Goal: Task Accomplishment & Management: Manage account settings

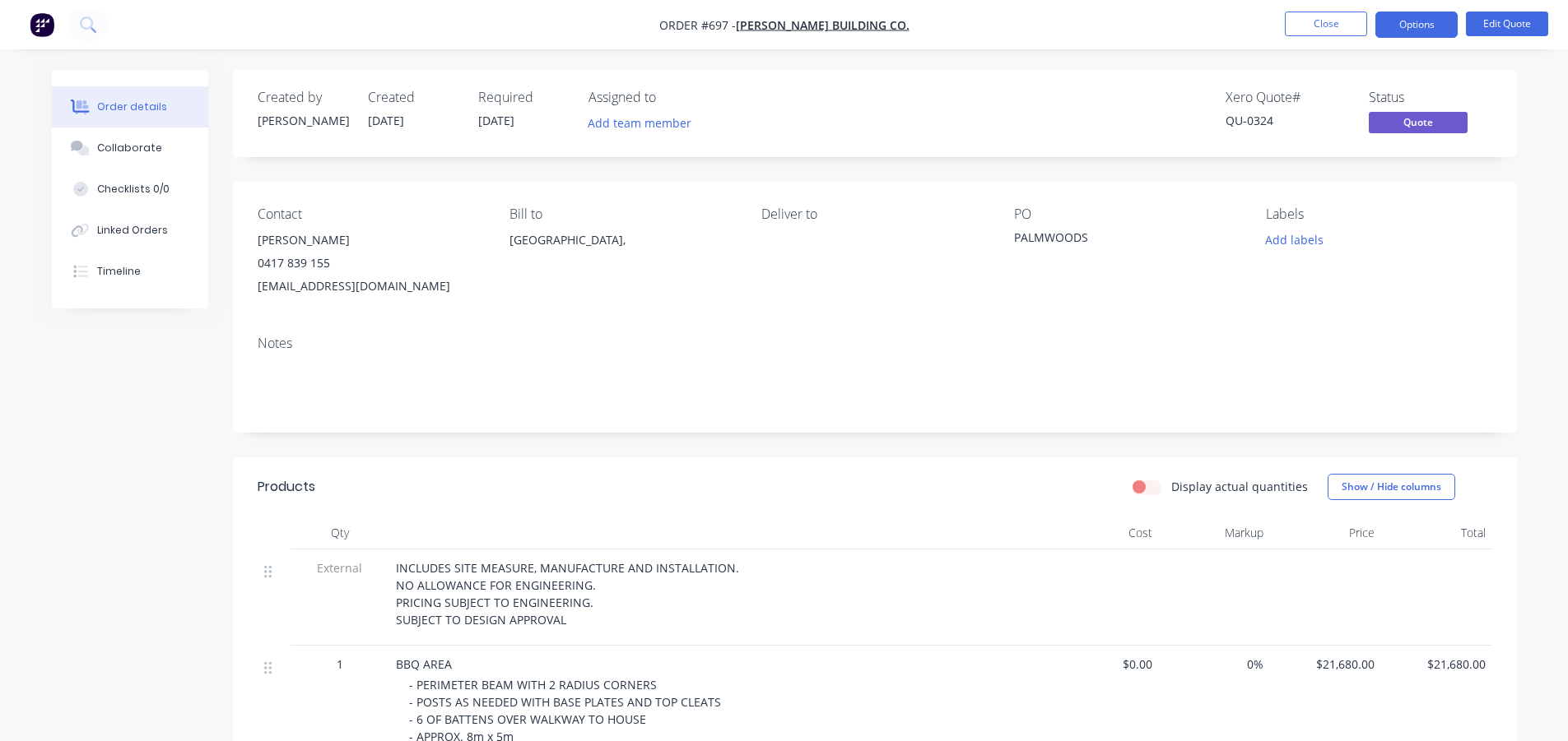
click at [1331, 19] on button "Close" at bounding box center [1326, 23] width 82 height 24
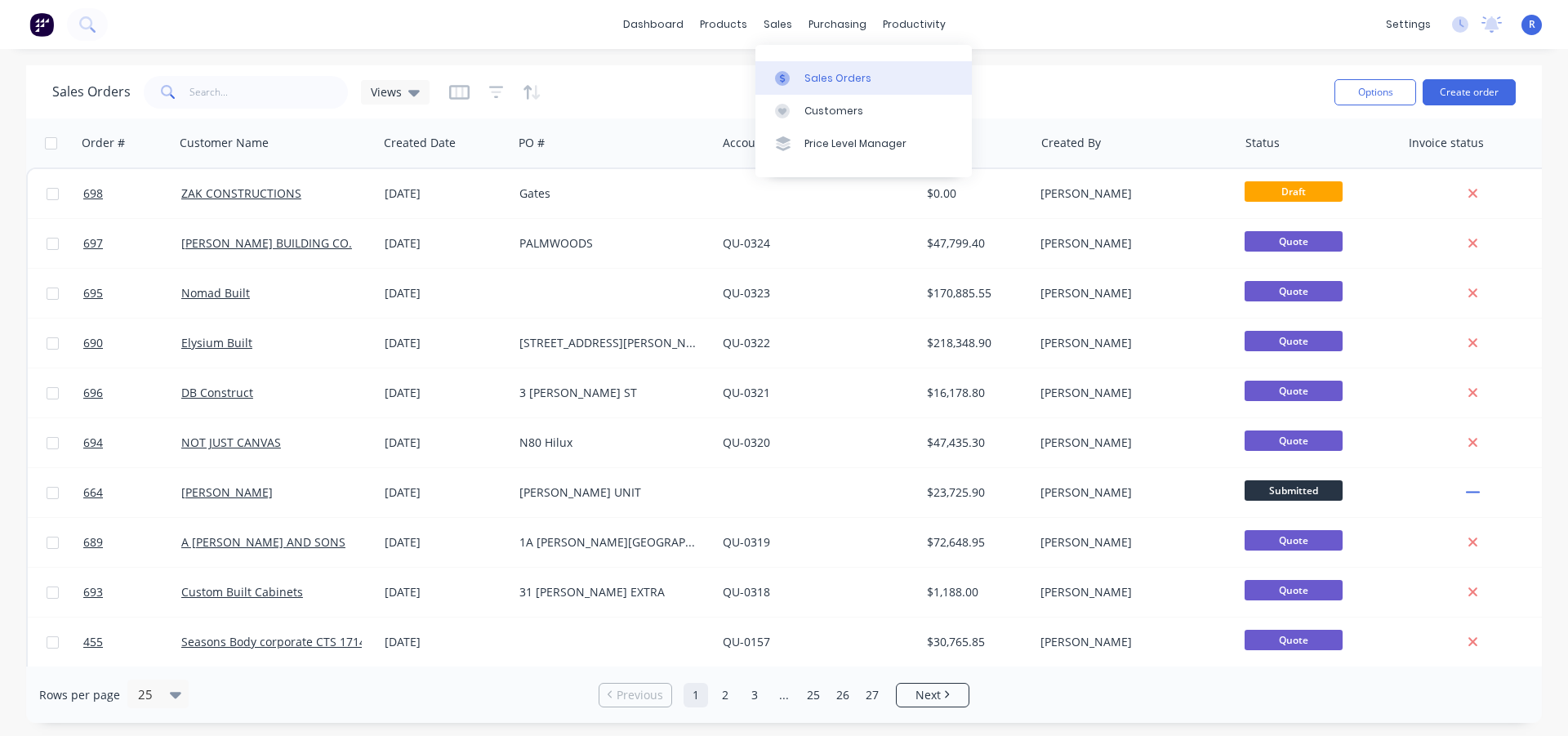
click at [824, 75] on div "Sales Orders" at bounding box center [838, 79] width 67 height 15
click at [1026, 72] on div "Sales Orders Views" at bounding box center [687, 91] width 1269 height 40
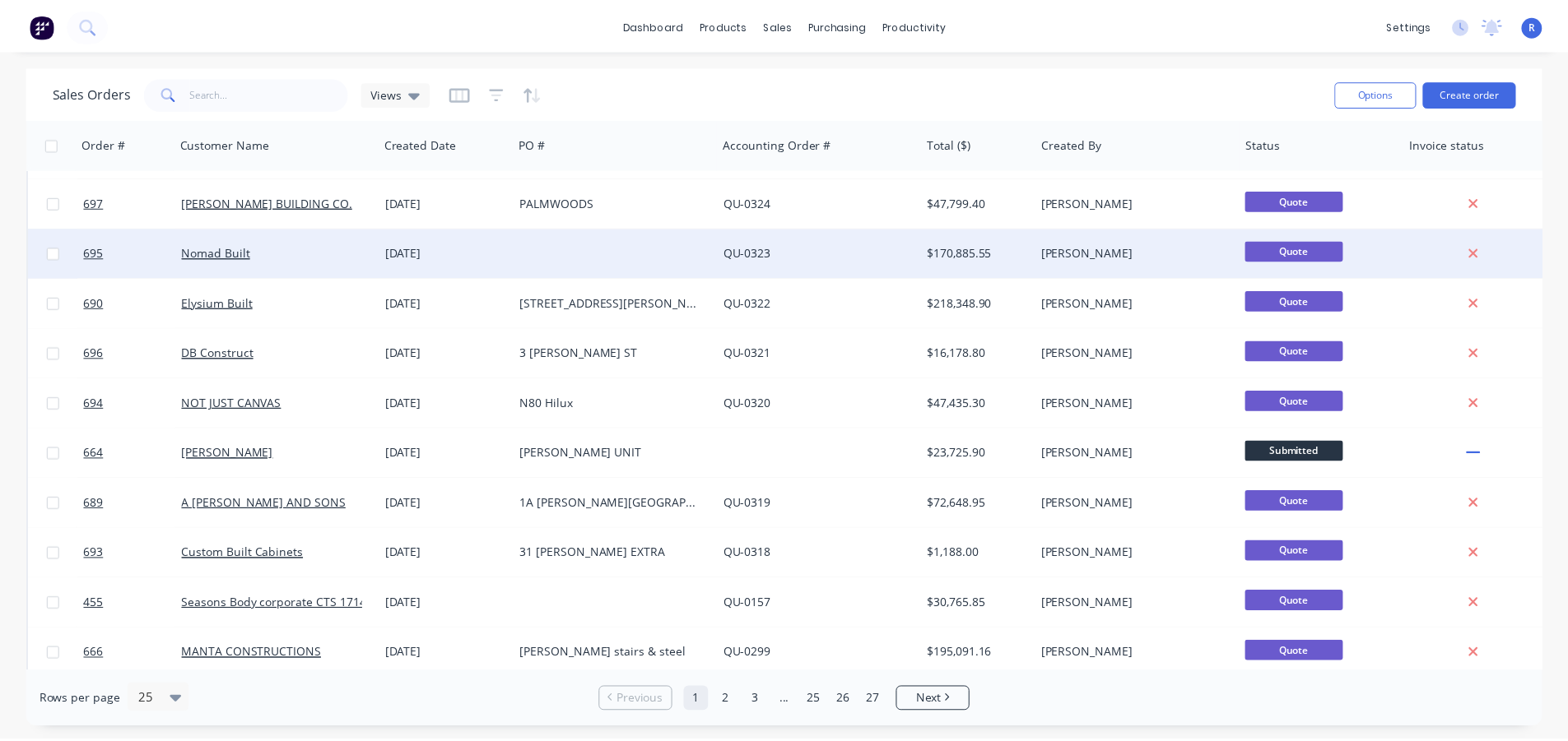
scroll to position [82, 0]
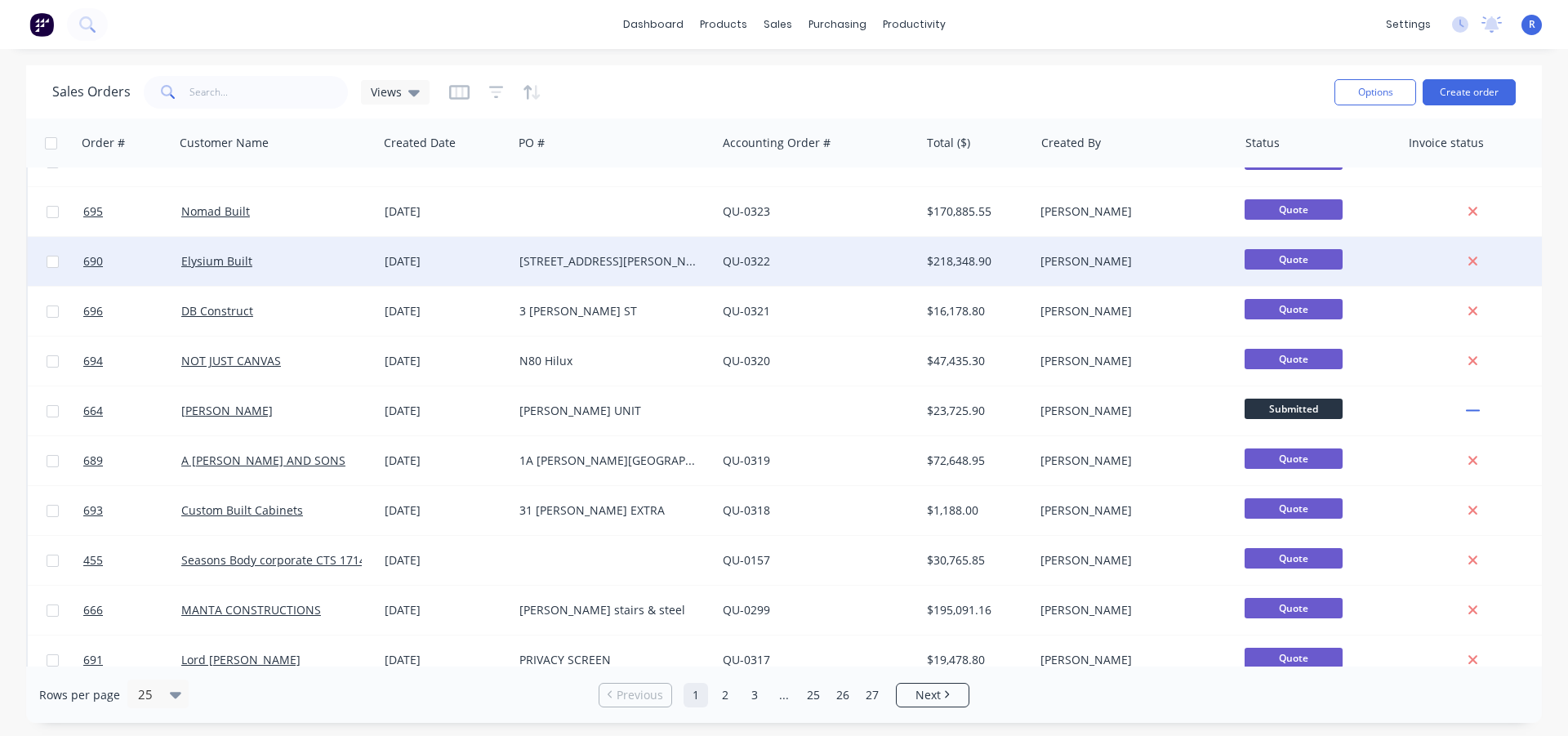
click at [610, 263] on div "[STREET_ADDRESS][PERSON_NAME]" at bounding box center [610, 262] width 181 height 17
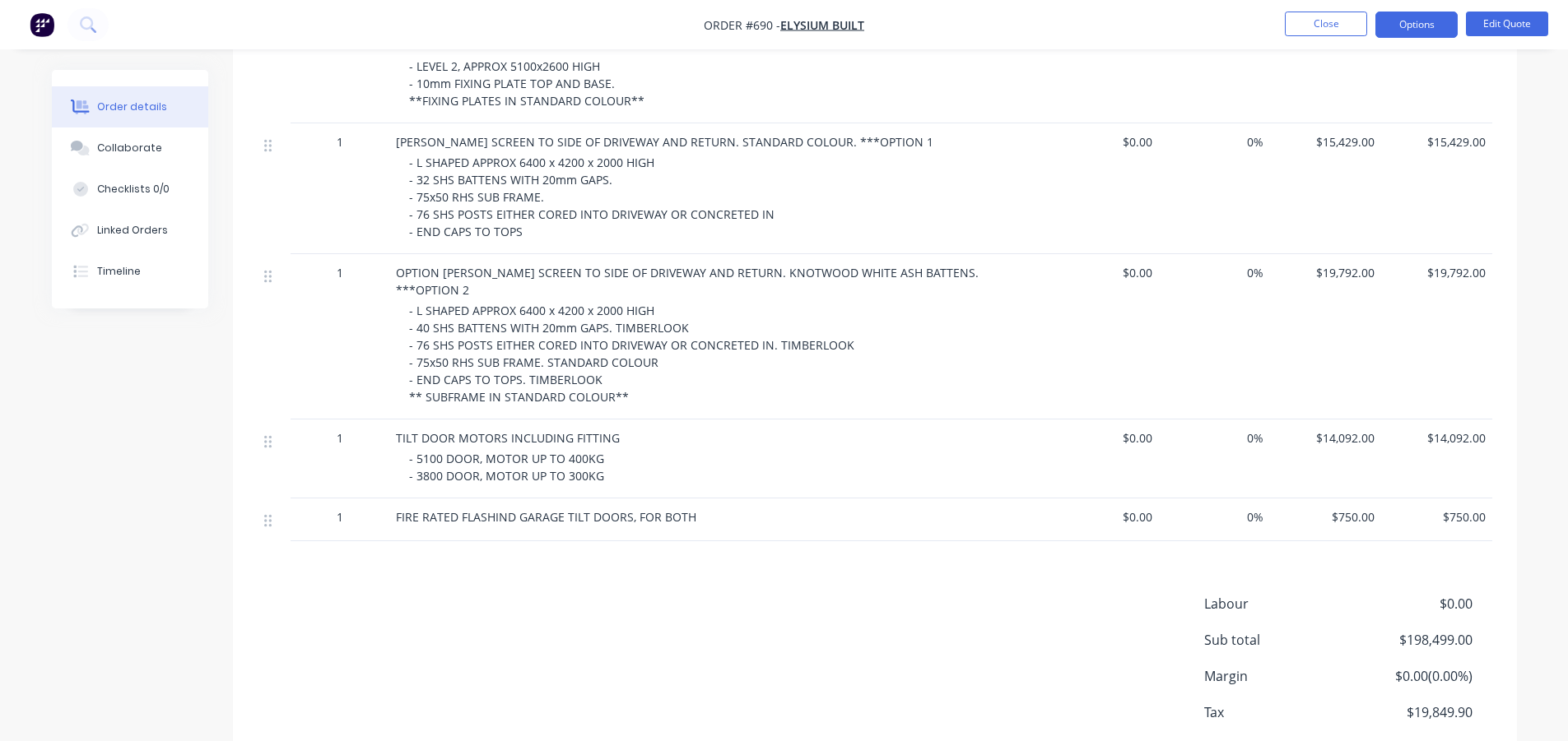
scroll to position [1545, 0]
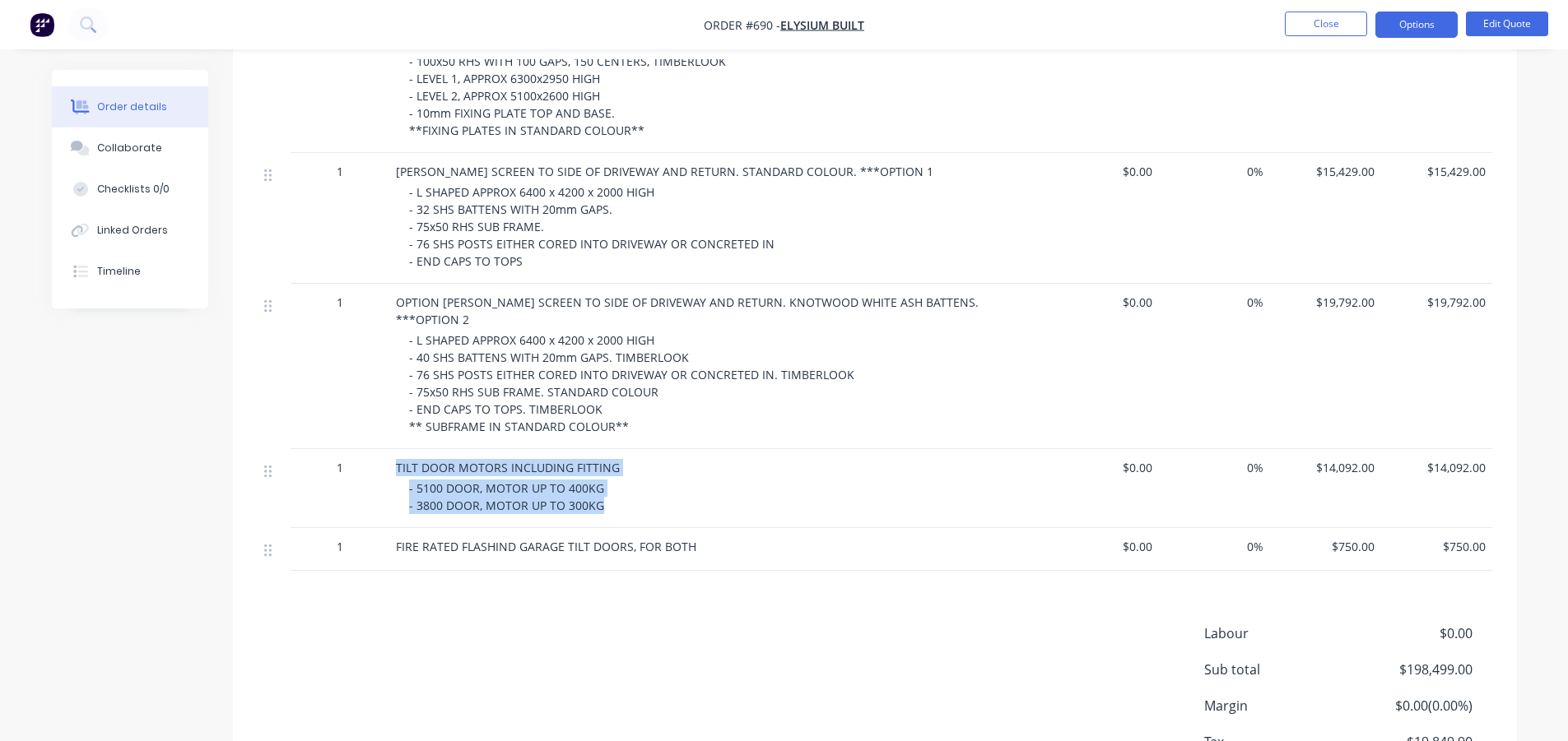
drag, startPoint x: 635, startPoint y: 466, endPoint x: 385, endPoint y: 432, distance: 252.3
click at [385, 449] on div "1 TILT DOOR MOTORS INCLUDING FITTING - 5100 DOOR, MOTOR UP TO 400KG - 3800 DOOR…" at bounding box center [874, 489] width 1234 height 78
copy div "TILT DOOR MOTORS INCLUDING FITTING - 5100 DOOR, MOTOR UP TO 400KG - 3800 DOOR, …"
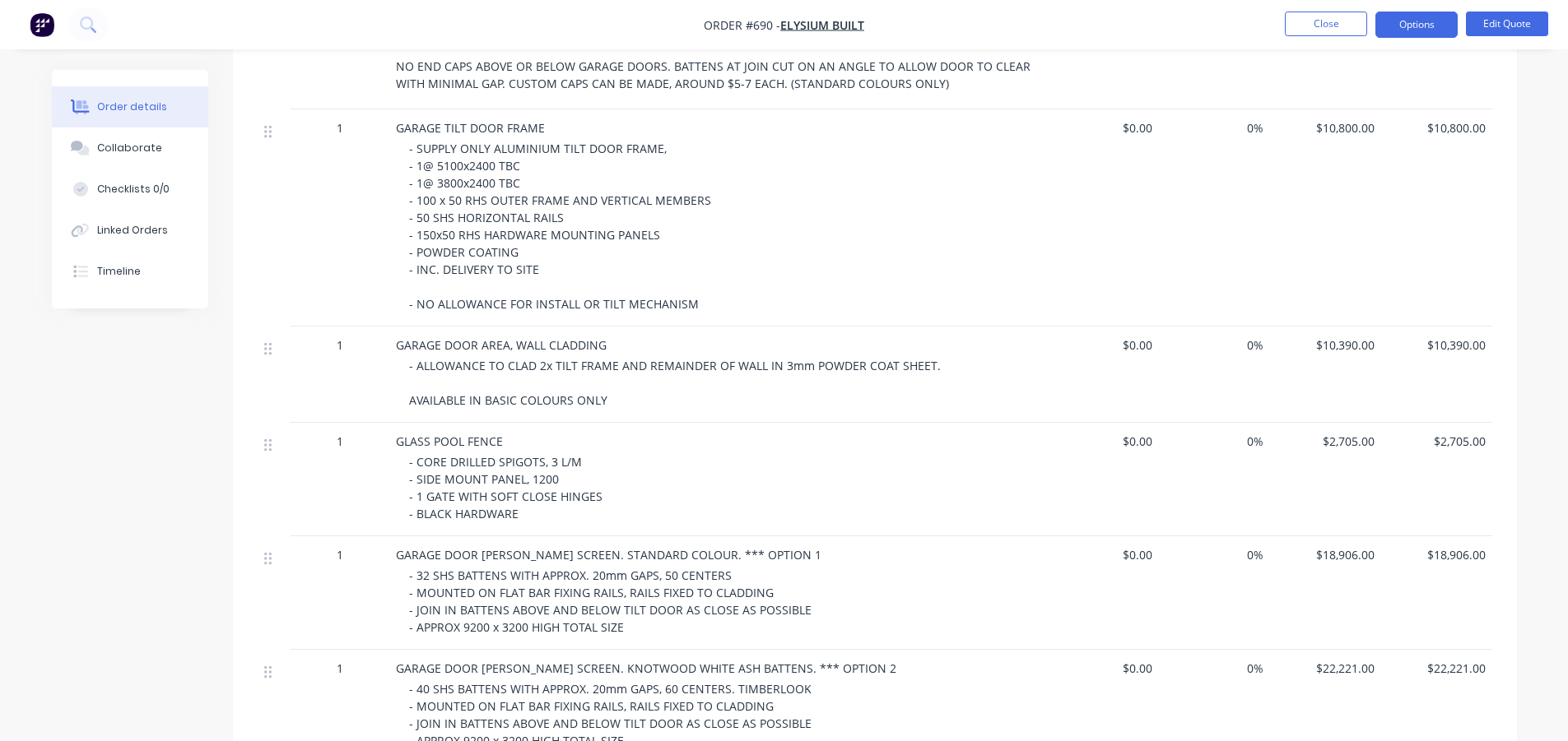
scroll to position [558, 0]
click at [151, 517] on div "Created by [PERSON_NAME] Created [DATE] Required [DATE] Assigned to Add team me…" at bounding box center [784, 681] width 1465 height 2338
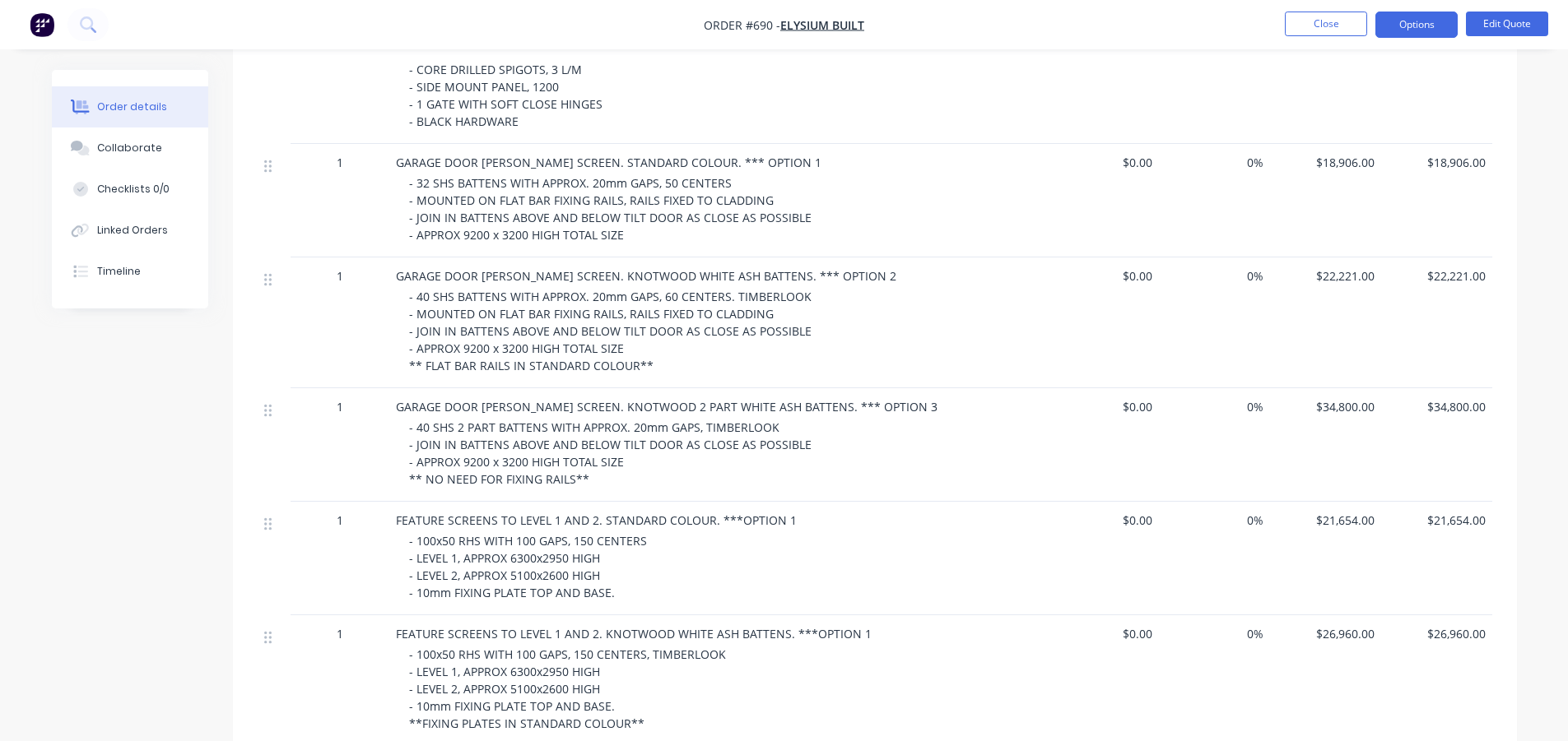
scroll to position [1627, 0]
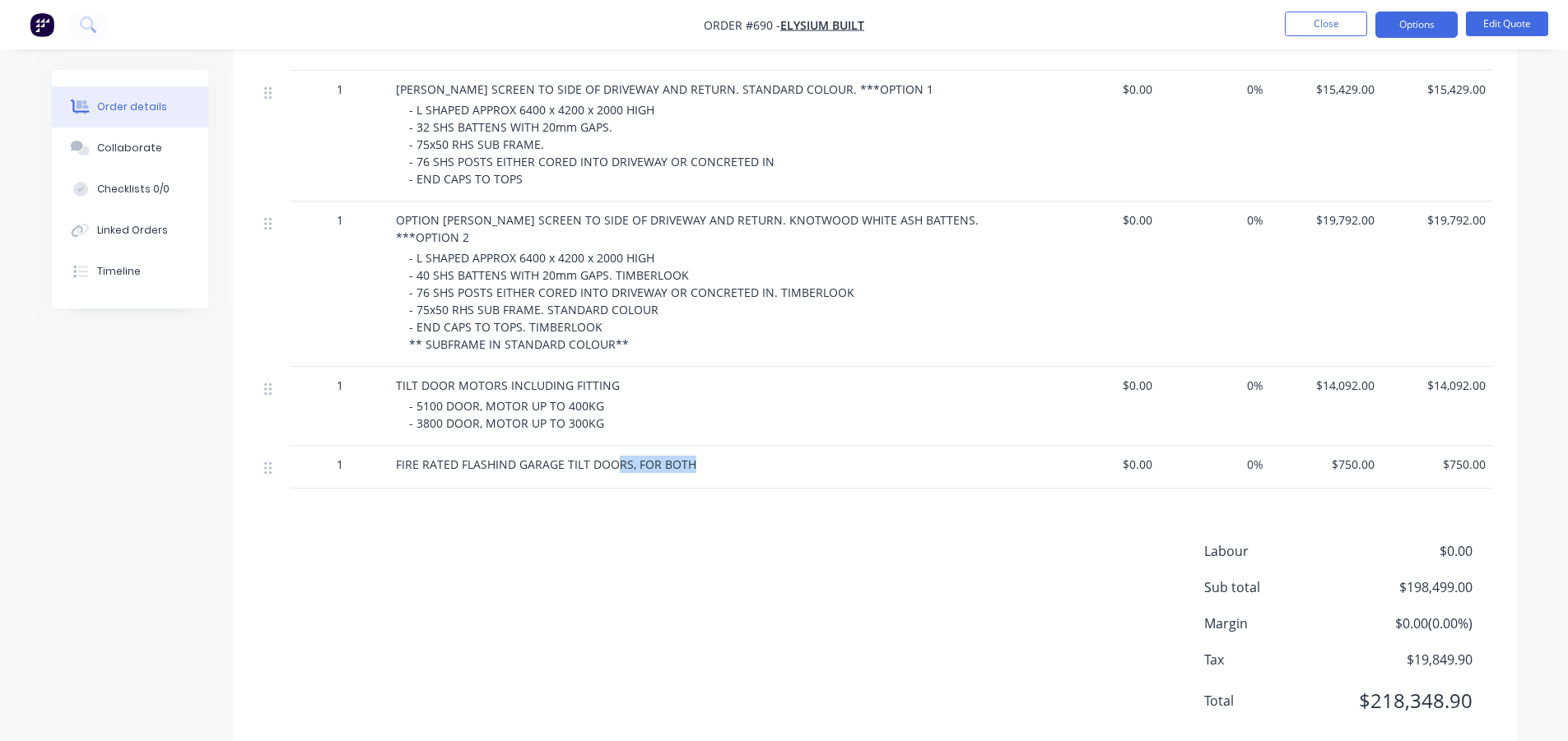
drag, startPoint x: 710, startPoint y: 421, endPoint x: 612, endPoint y: 429, distance: 98.3
click at [612, 456] on div "FIRE RATED FLASHIND GARAGE TILT DOORS, FOR BOTH" at bounding box center [718, 464] width 645 height 17
click at [627, 456] on span "FIRE RATED FLASHIND GARAGE TILT DOORS, FOR BOTH" at bounding box center [545, 463] width 300 height 16
drag, startPoint x: 627, startPoint y: 424, endPoint x: 387, endPoint y: 440, distance: 240.5
click at [387, 446] on div "1 FIRE RATED FLASHIND GARAGE TILT DOORS, FOR BOTH $0.00 0% $750.00 $750.00" at bounding box center [874, 467] width 1234 height 43
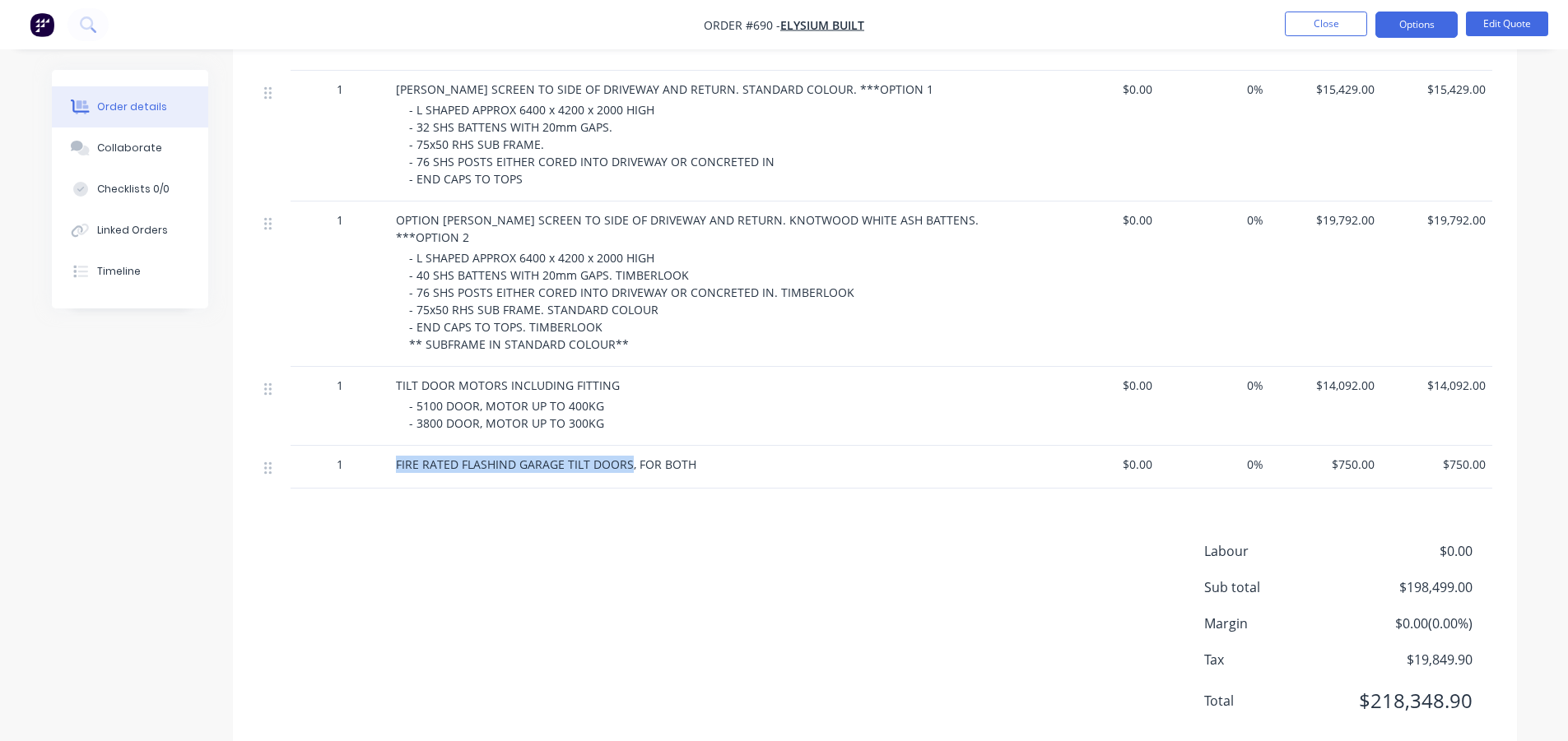
copy div "FIRE RATED FLASHIND GARAGE TILT DOORS"
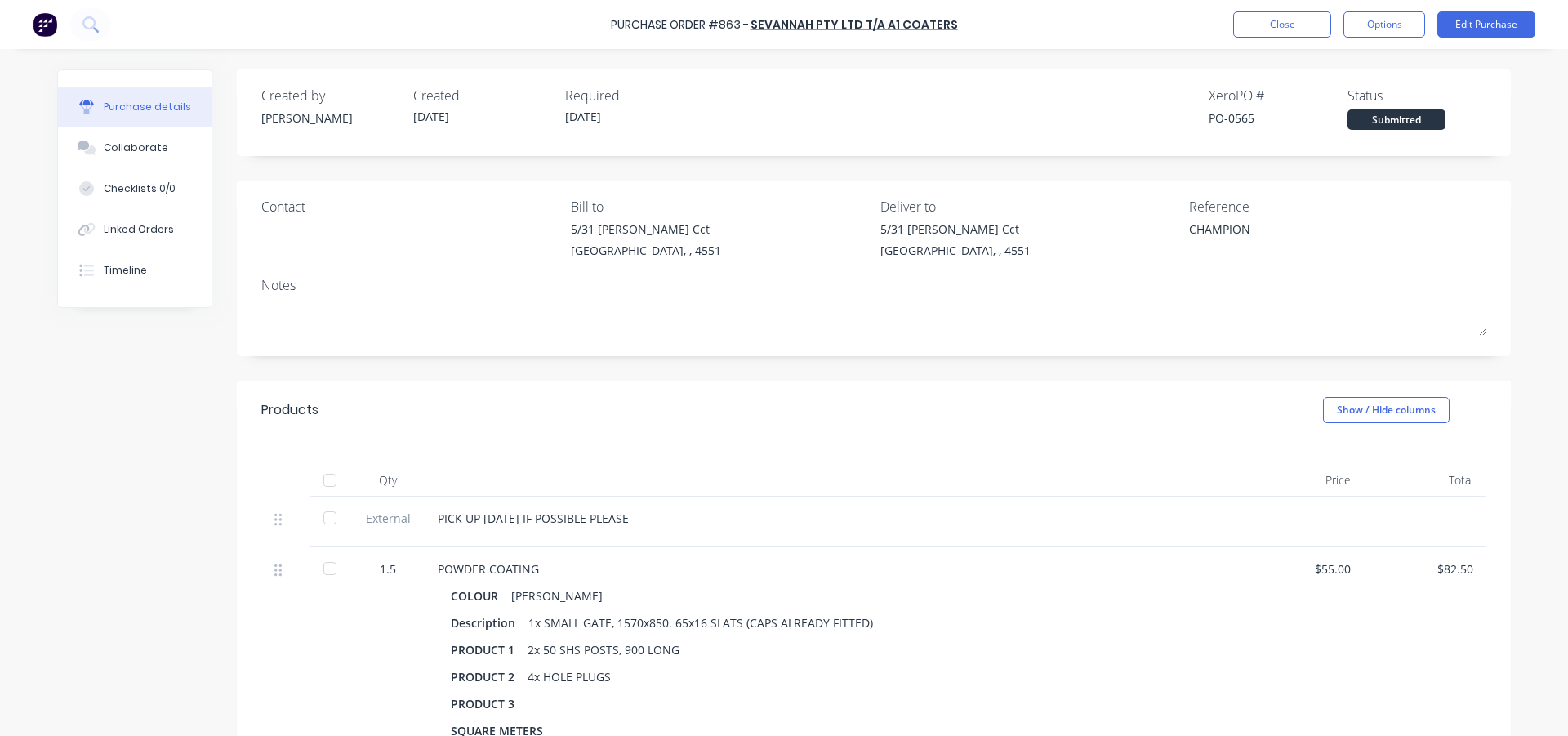
click at [1263, 21] on button "Close" at bounding box center [1282, 24] width 98 height 26
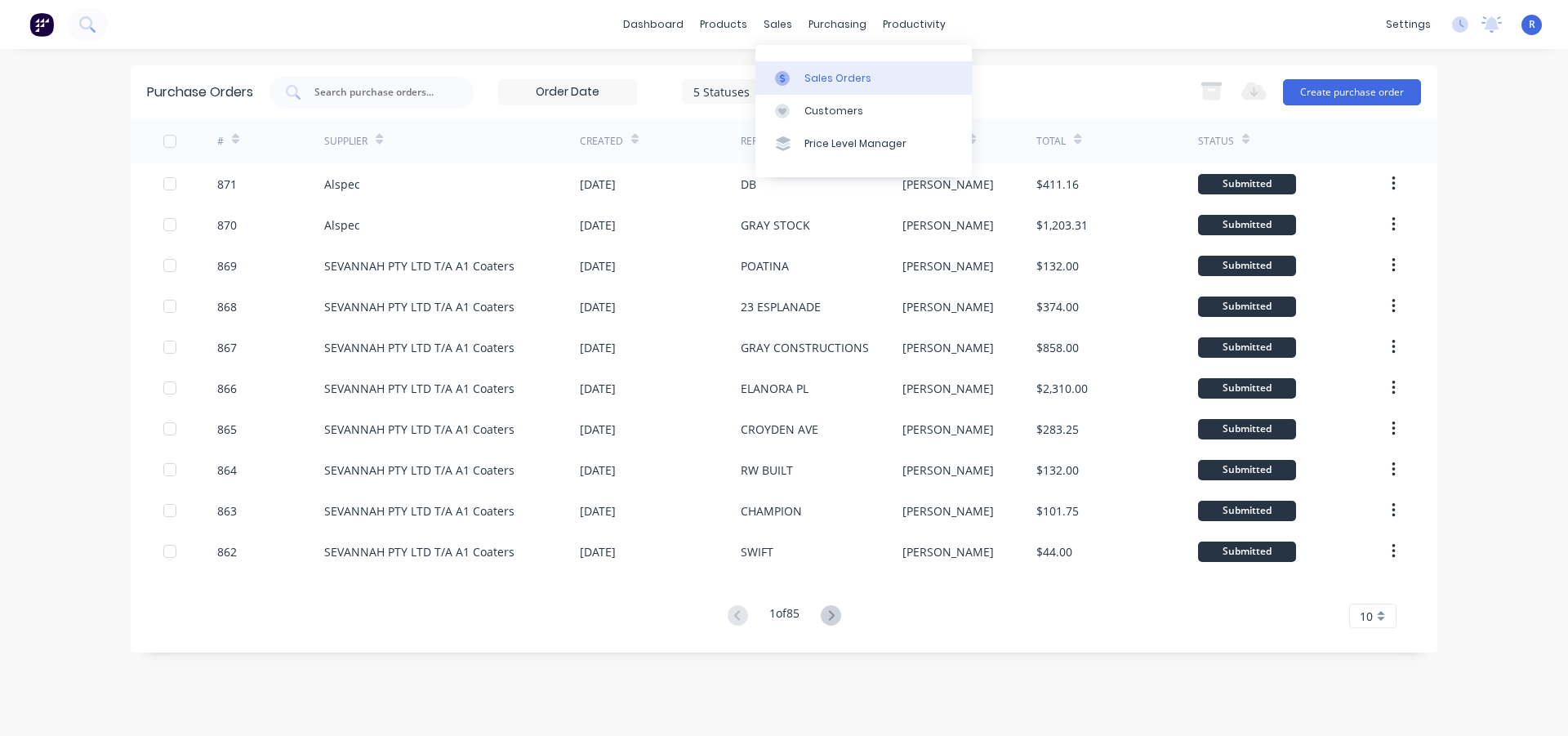
click at [829, 75] on div "Sales Orders" at bounding box center [838, 79] width 67 height 15
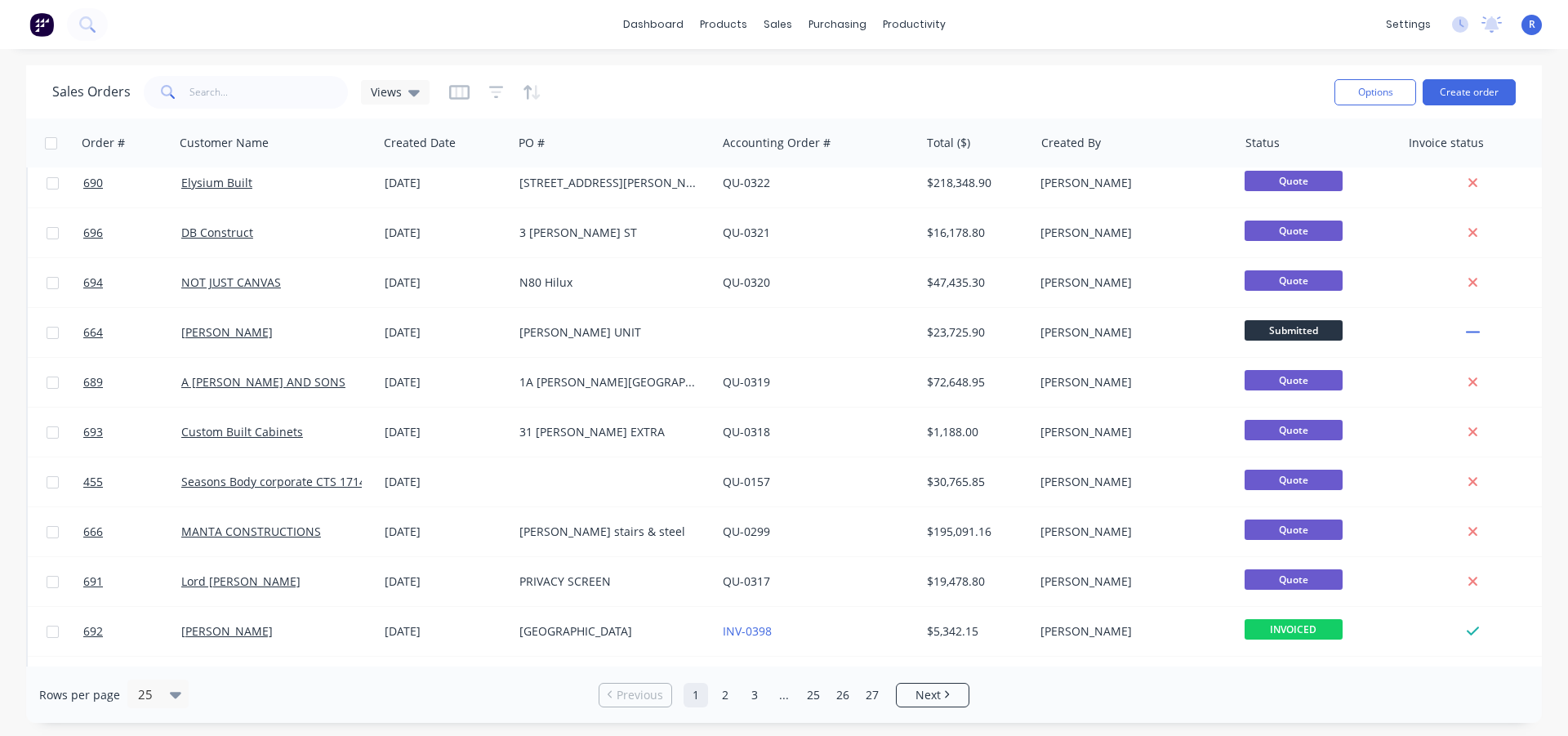
scroll to position [163, 0]
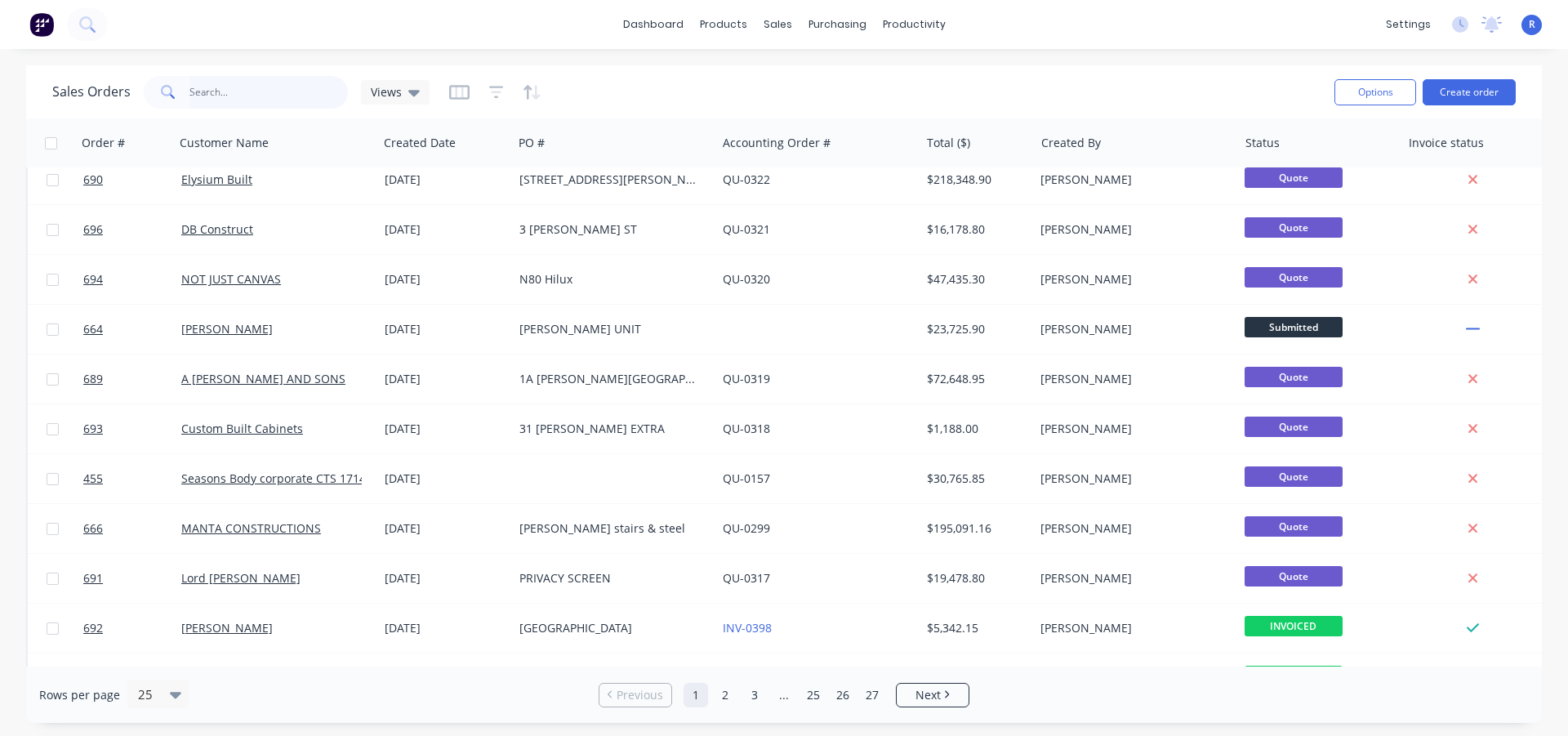
click at [249, 89] on input "text" at bounding box center [269, 92] width 160 height 32
type input "ELYS"
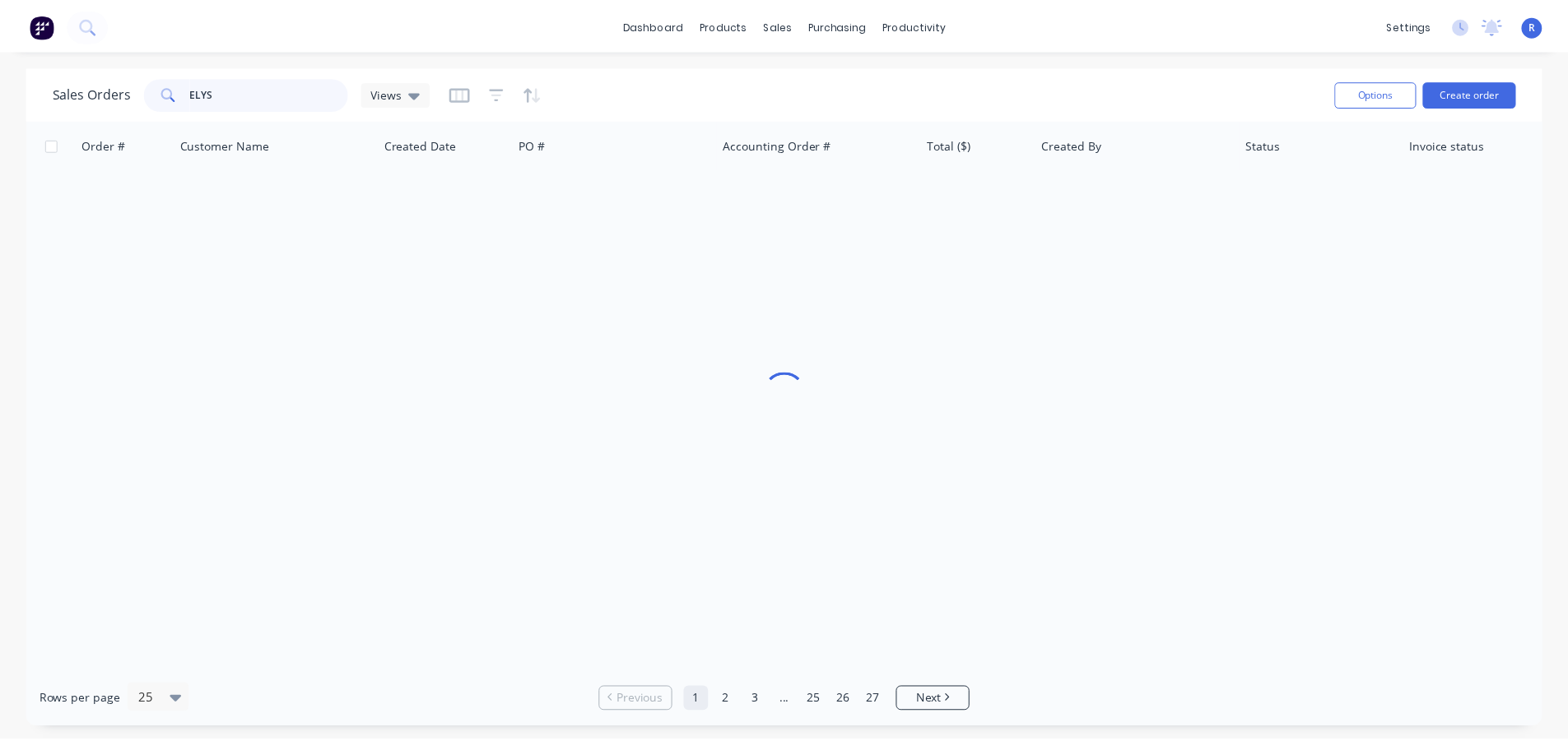
scroll to position [0, 0]
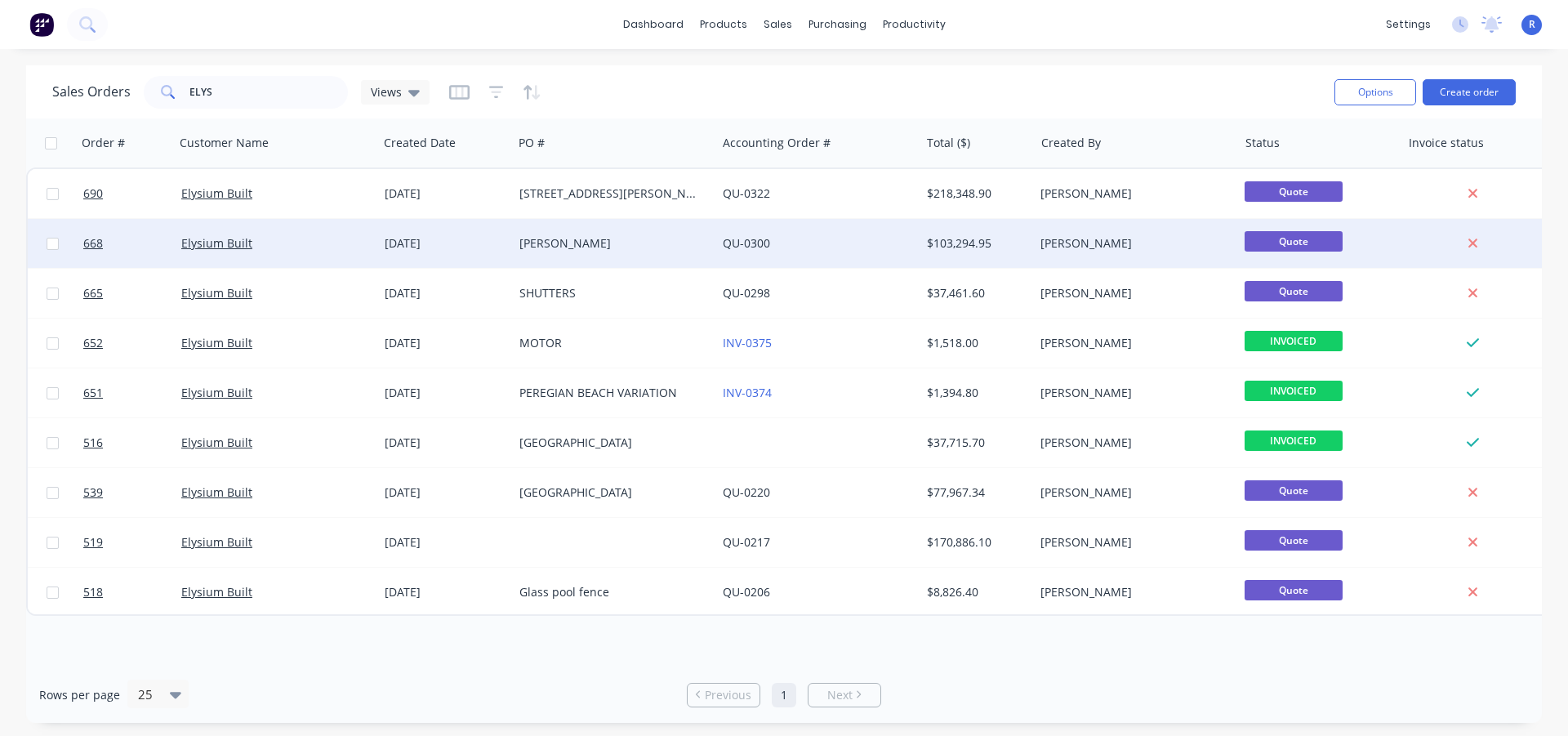
click at [573, 242] on div "MARCUS BEACH" at bounding box center [610, 243] width 181 height 17
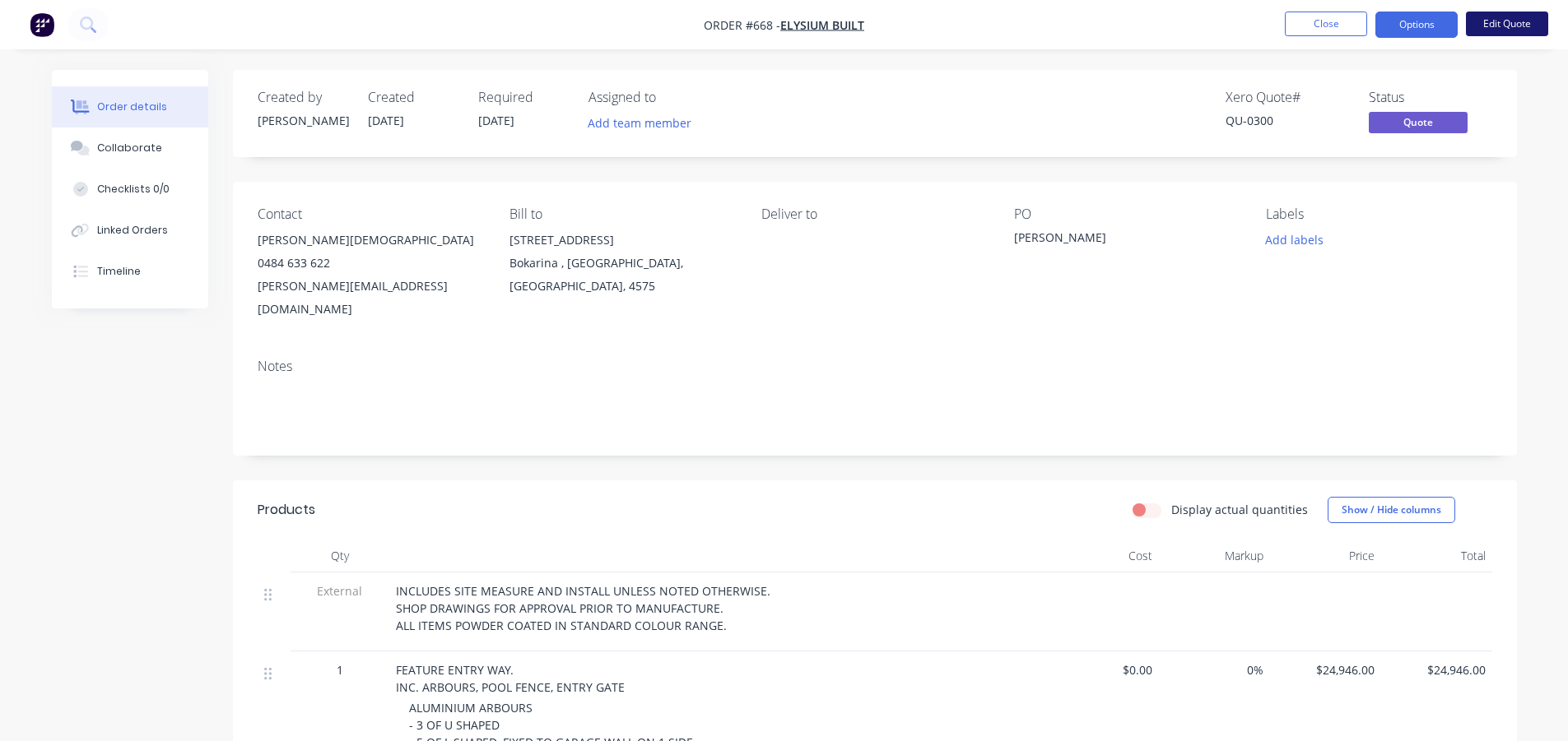
click at [1492, 24] on button "Edit Quote" at bounding box center [1506, 23] width 82 height 24
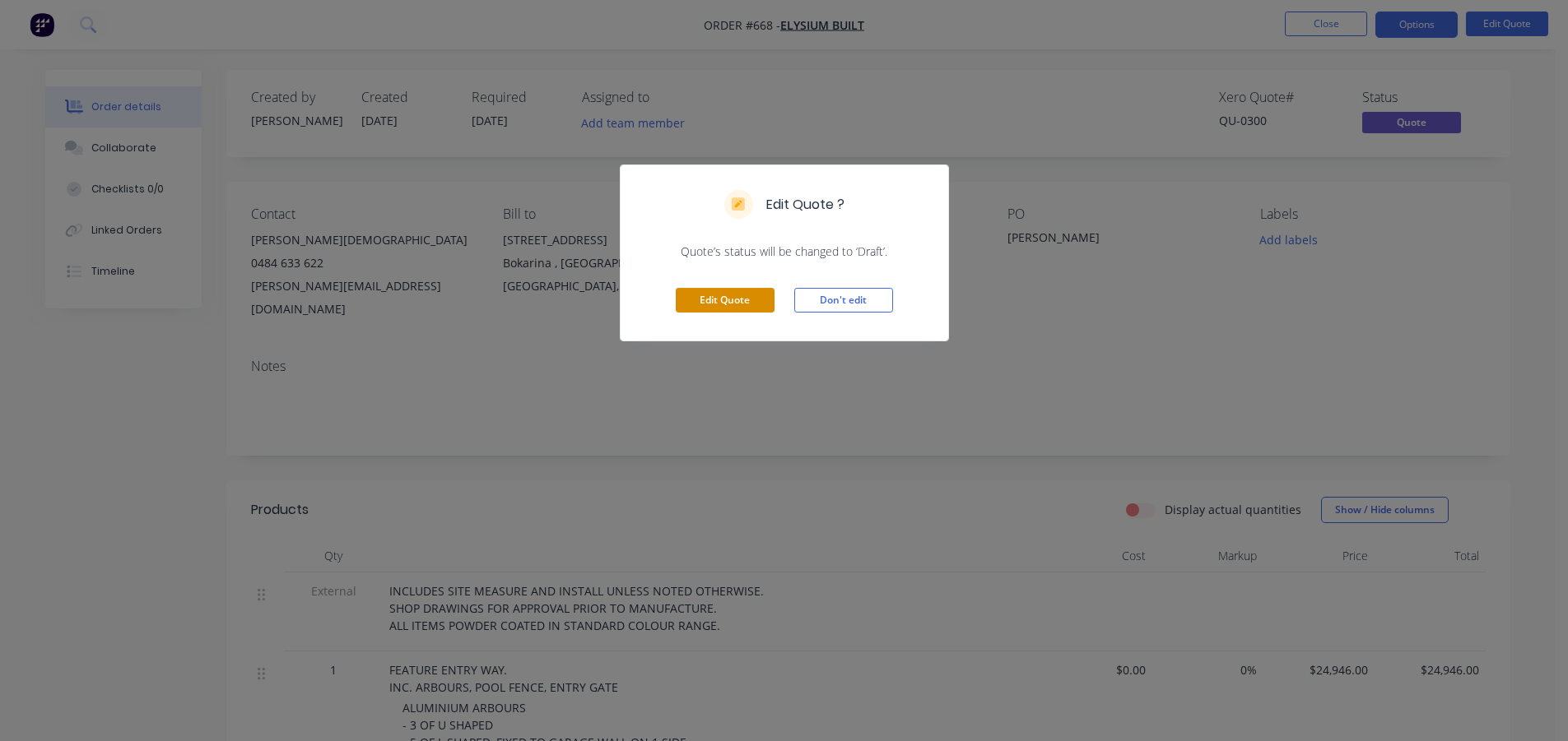
click at [735, 298] on button "Edit Quote" at bounding box center [726, 300] width 99 height 24
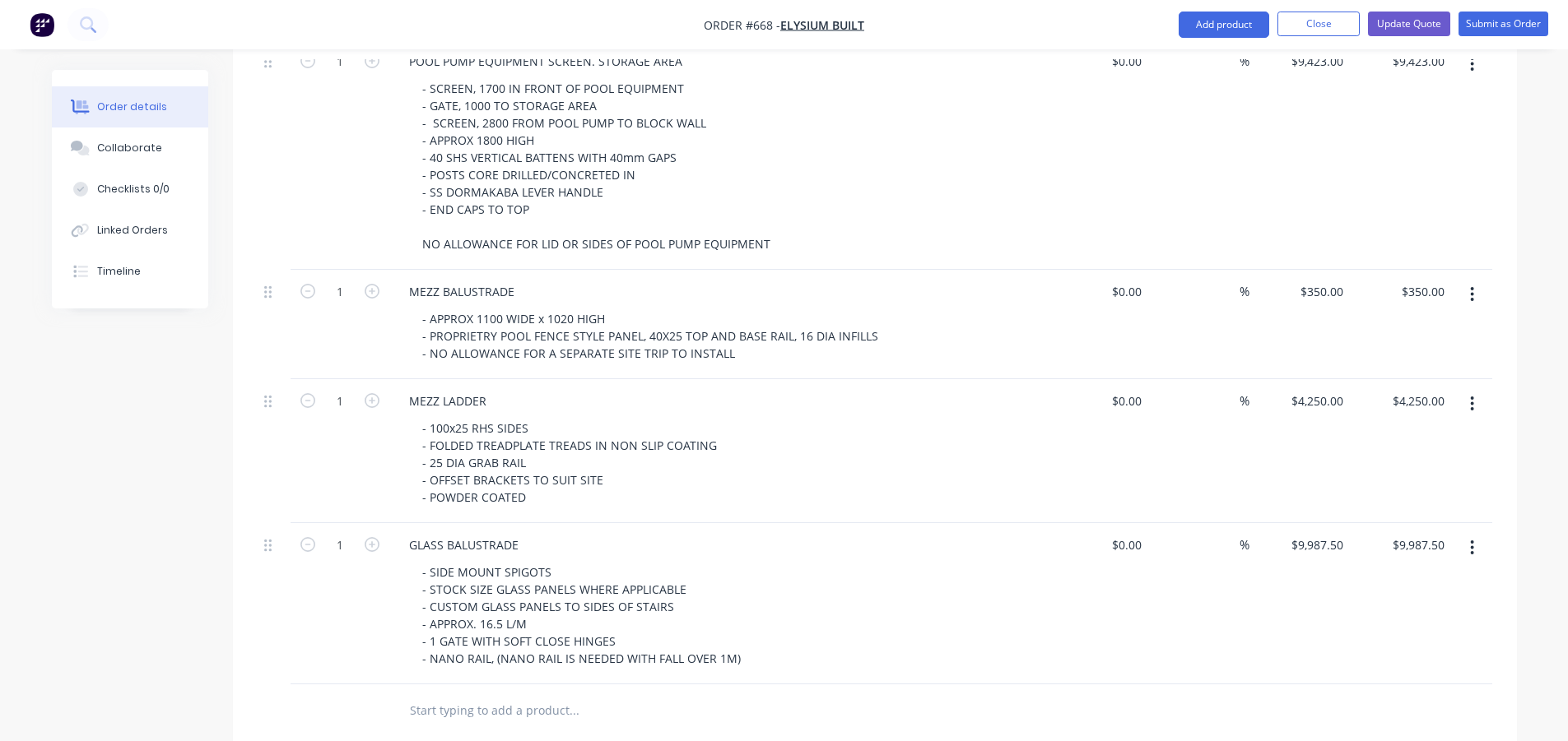
scroll to position [1974, 0]
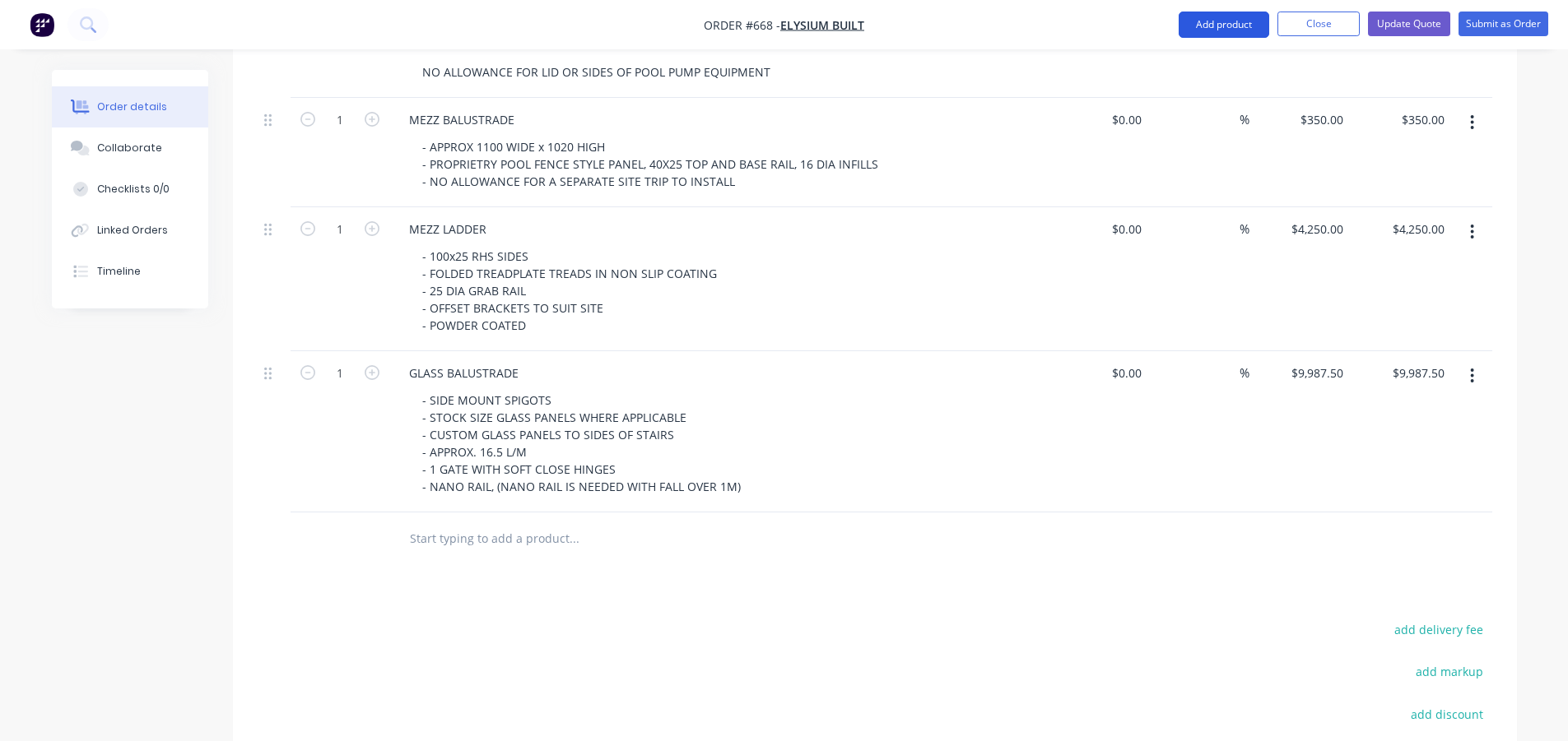
click at [1236, 30] on button "Add product" at bounding box center [1223, 24] width 91 height 26
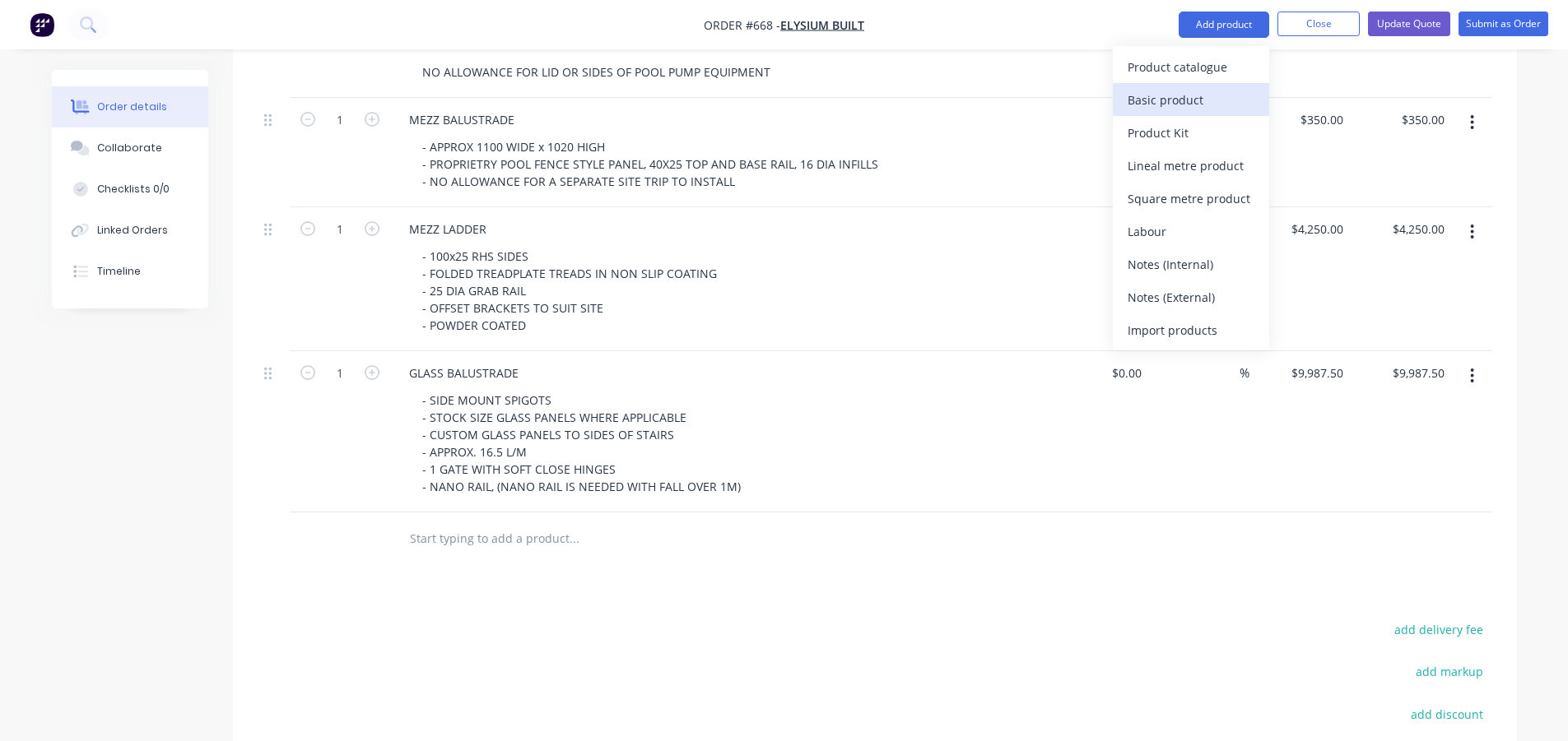
click at [1189, 92] on div "Basic product" at bounding box center [1191, 100] width 127 height 24
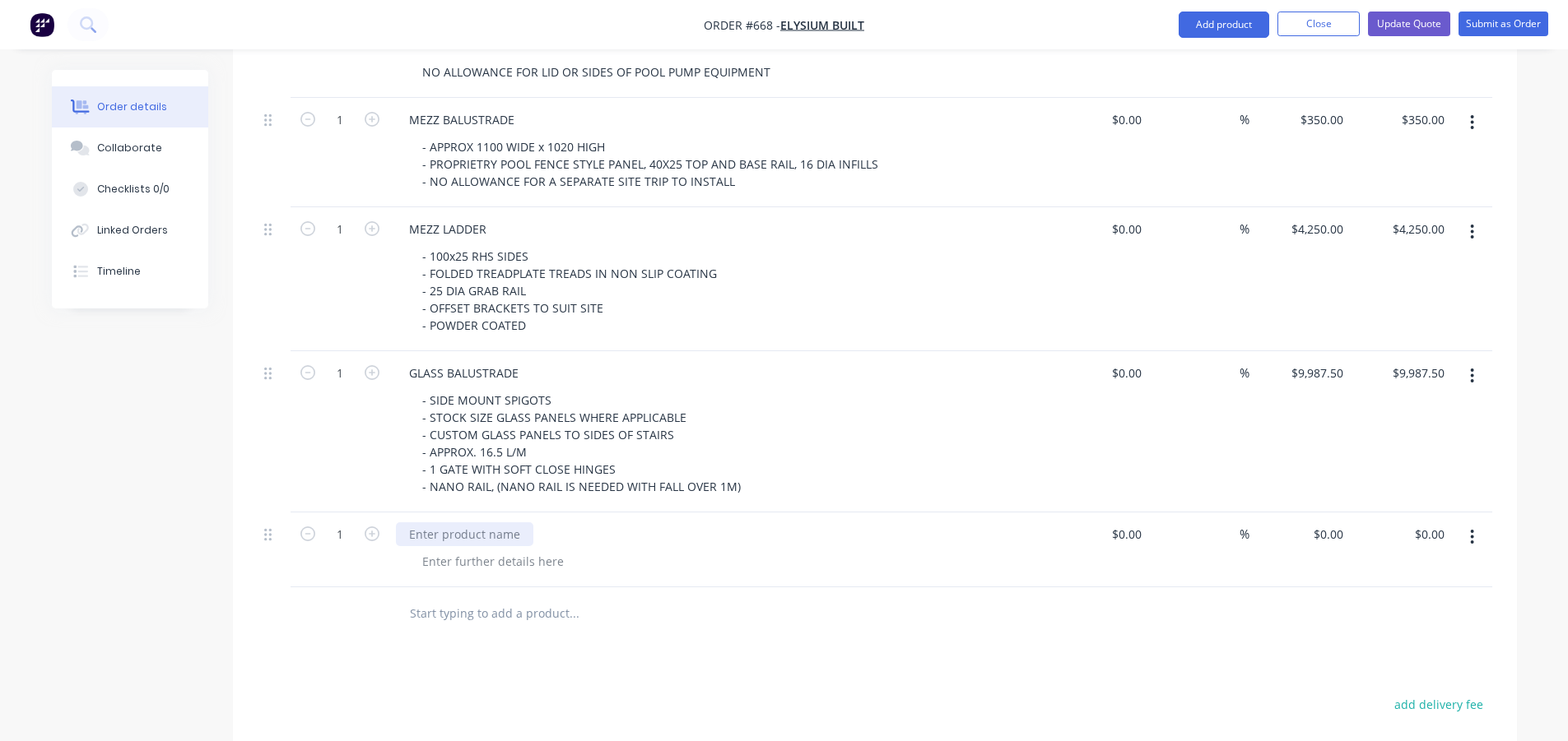
click at [497, 522] on div at bounding box center [464, 534] width 137 height 24
paste div
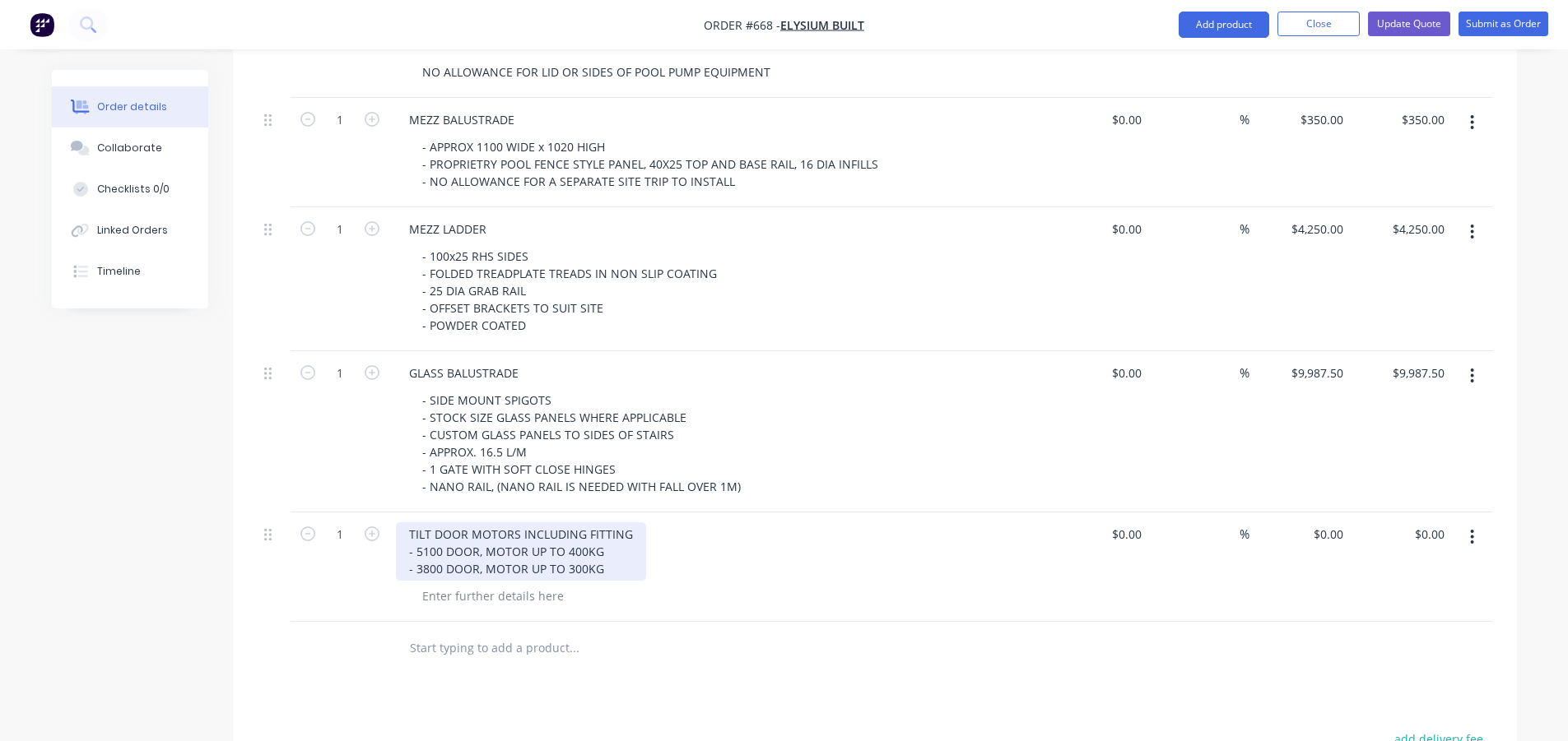
click at [615, 522] on div "TILT DOOR MOTORS INCLUDING FITTING - 5100 DOOR, MOTOR UP TO 400KG - 3800 DOOR, …" at bounding box center [521, 551] width 251 height 58
drag, startPoint x: 618, startPoint y: 502, endPoint x: 401, endPoint y: 483, distance: 217.8
click at [401, 522] on div "TILT DOOR MOTORS INCLUDING FITTING - 5100 DOOR, MOTOR UP TO 400KG - 3800 DOOR, …" at bounding box center [521, 551] width 251 height 58
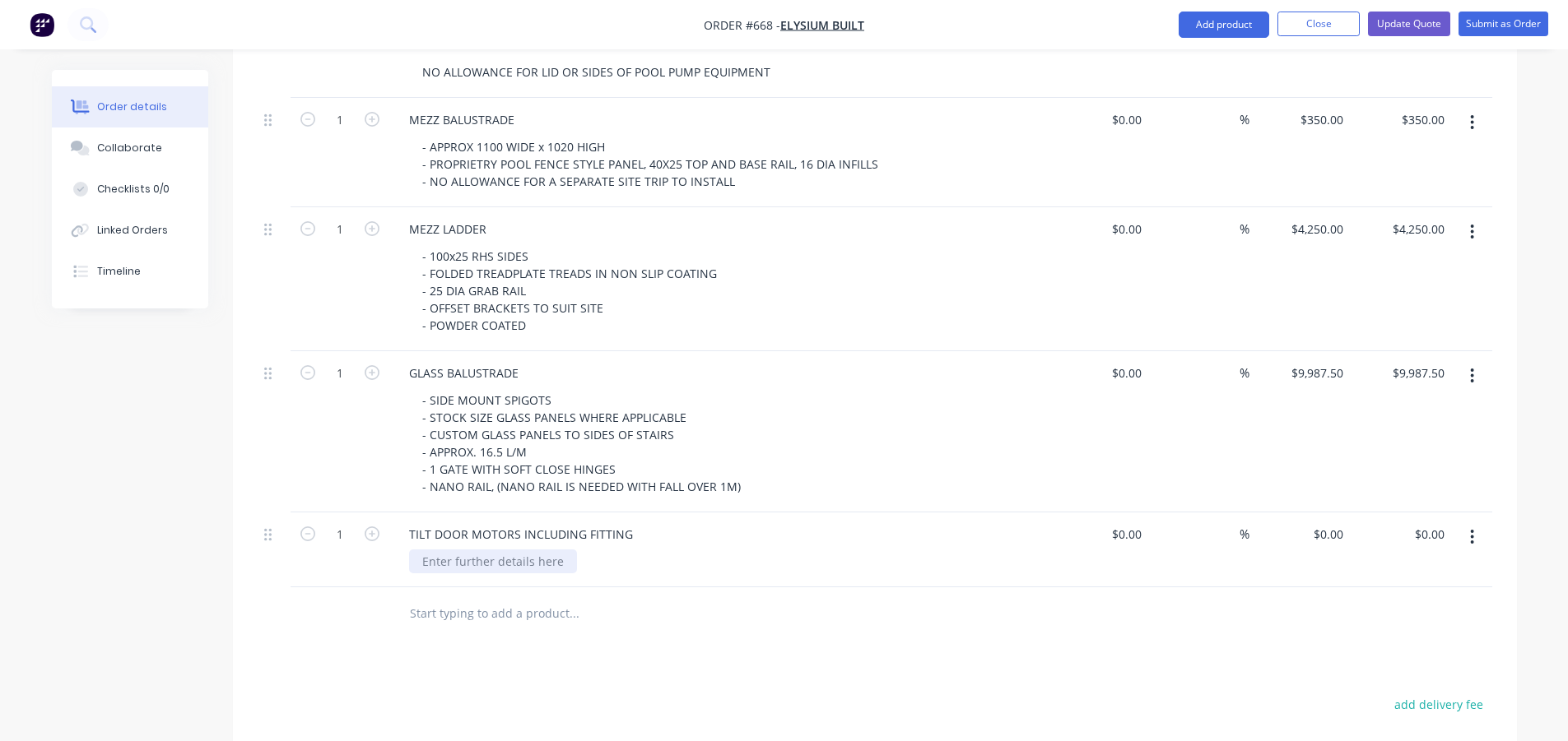
click at [461, 512] on div "TILT DOOR MOTORS INCLUDING FITTING" at bounding box center [718, 549] width 658 height 75
paste div
drag, startPoint x: 620, startPoint y: 509, endPoint x: 403, endPoint y: 514, distance: 217.1
click at [403, 514] on div "TILT DOOR MOTORS INCLUDING FITTING - 5100 DOOR, MOTOR UP TO 400KG - 3800 DOOR, …" at bounding box center [718, 558] width 658 height 93
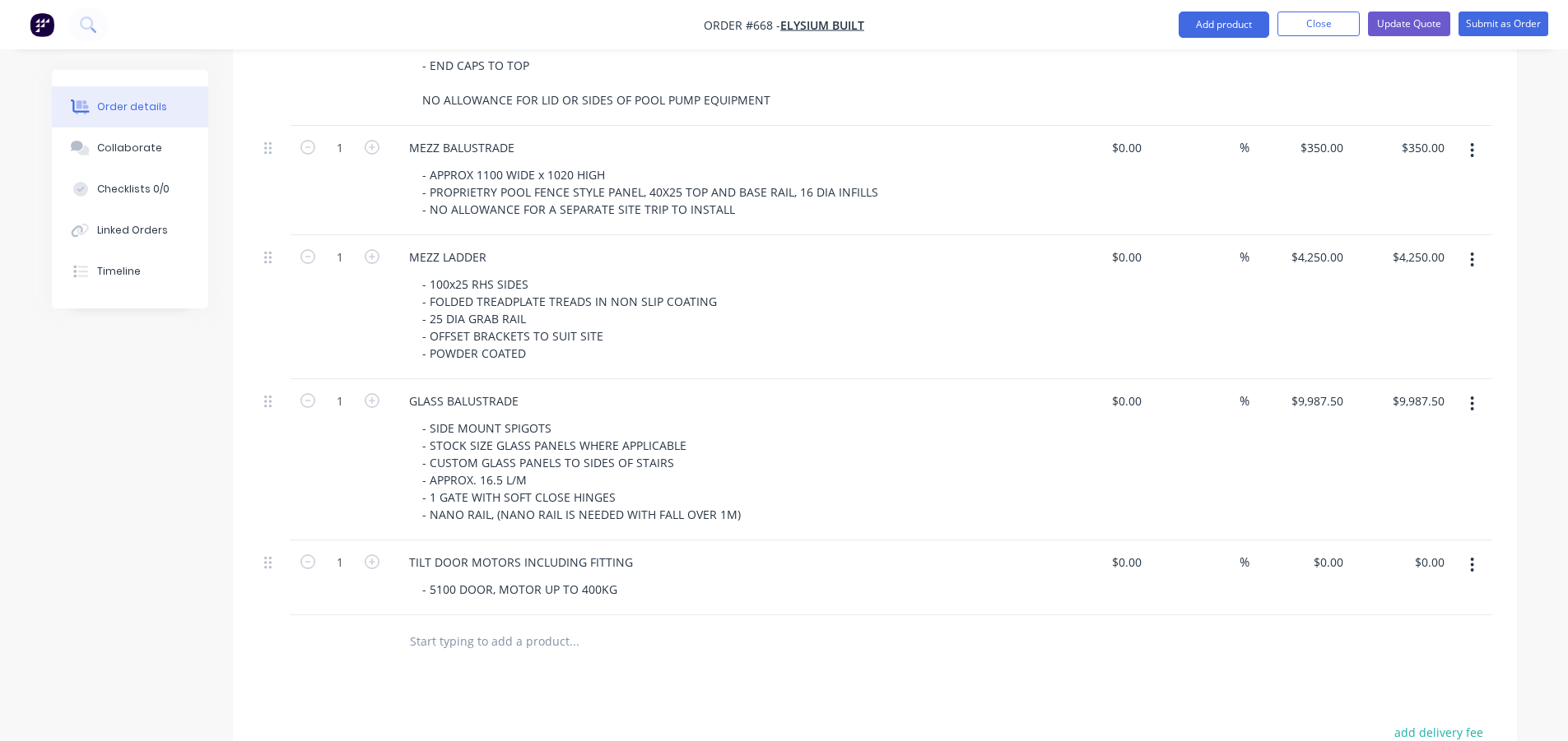
scroll to position [2224, 0]
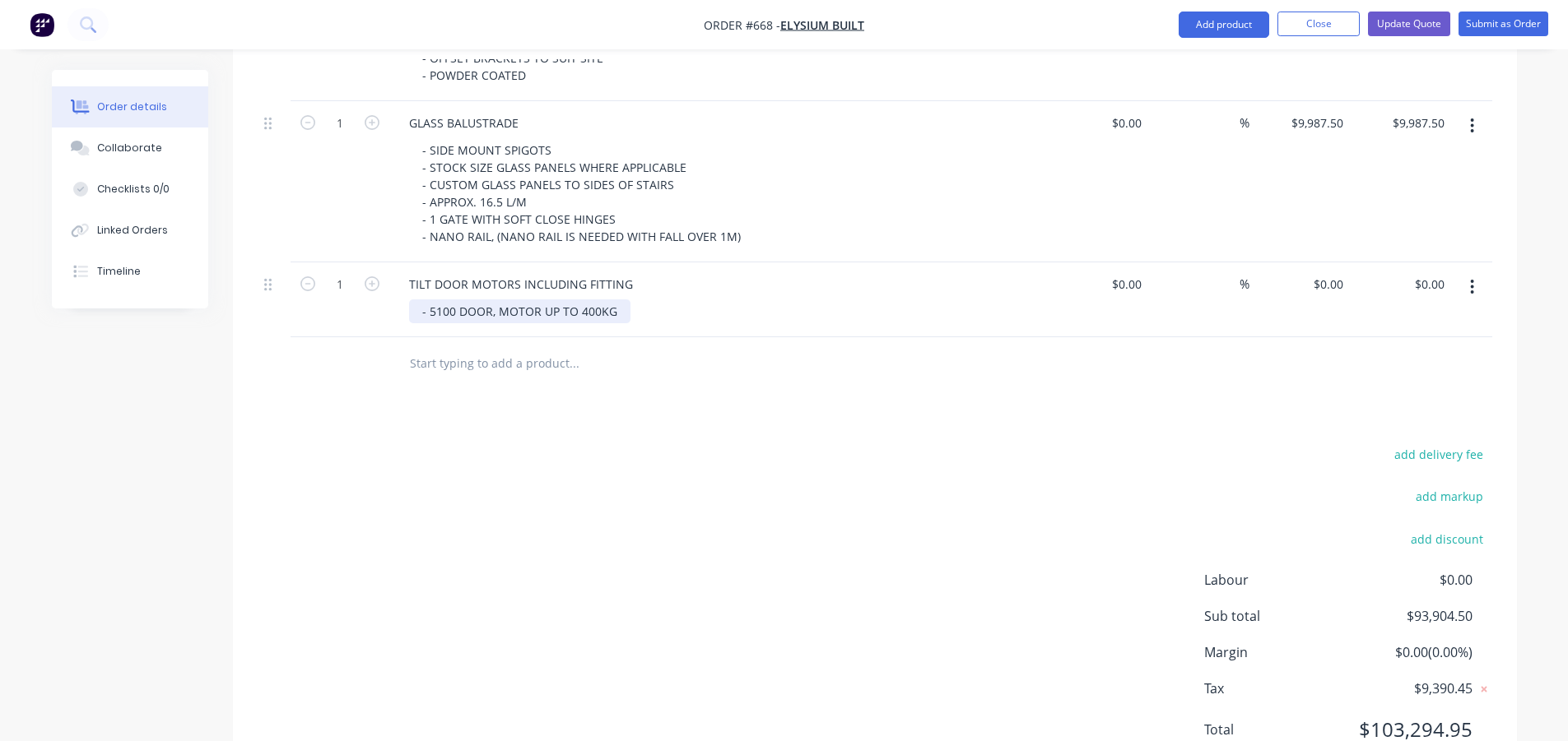
click at [439, 299] on div "- 5100 DOOR, MOTOR UP TO 400KG" at bounding box center [519, 311] width 222 height 24
click at [553, 520] on div "add delivery fee add markup add discount Labour $0.00 Sub total $93,904.50 Marg…" at bounding box center [874, 602] width 1234 height 318
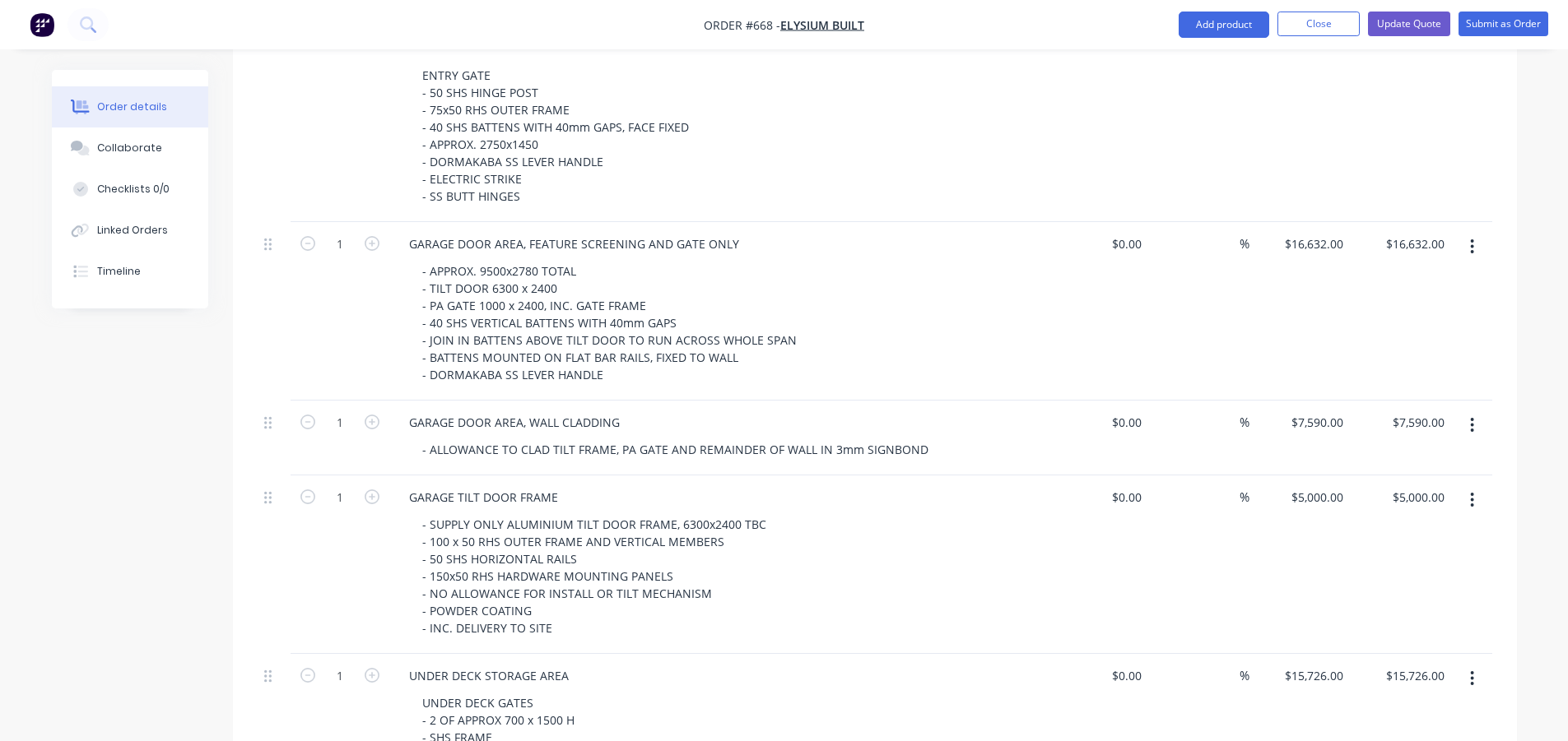
scroll to position [990, 0]
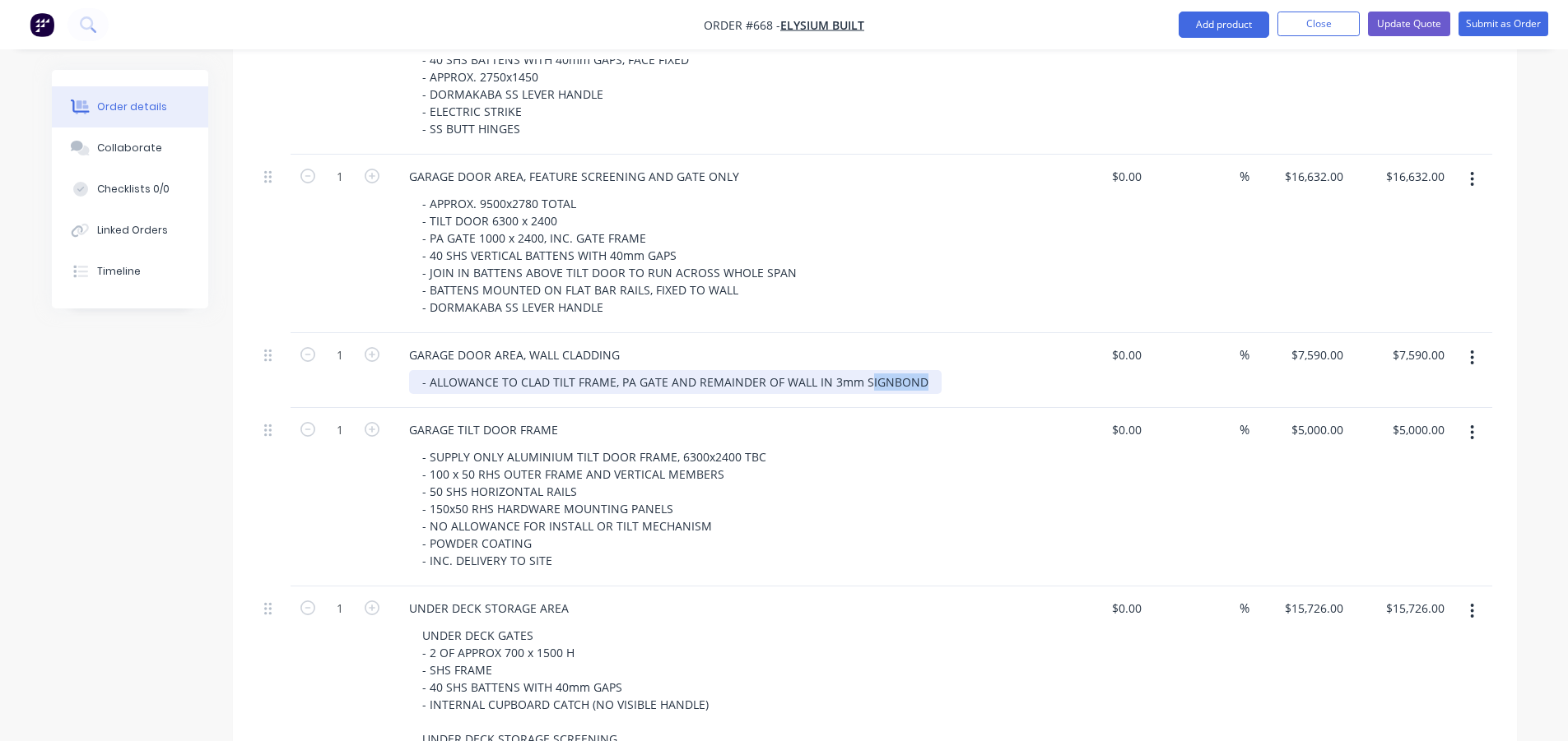
drag, startPoint x: 921, startPoint y: 313, endPoint x: 862, endPoint y: 313, distance: 59.0
click at [862, 370] on div "- ALLOWANCE TO CLAD TILT FRAME, PA GATE AND REMAINDER OF WALL IN 3mm SIGNBOND" at bounding box center [674, 382] width 532 height 24
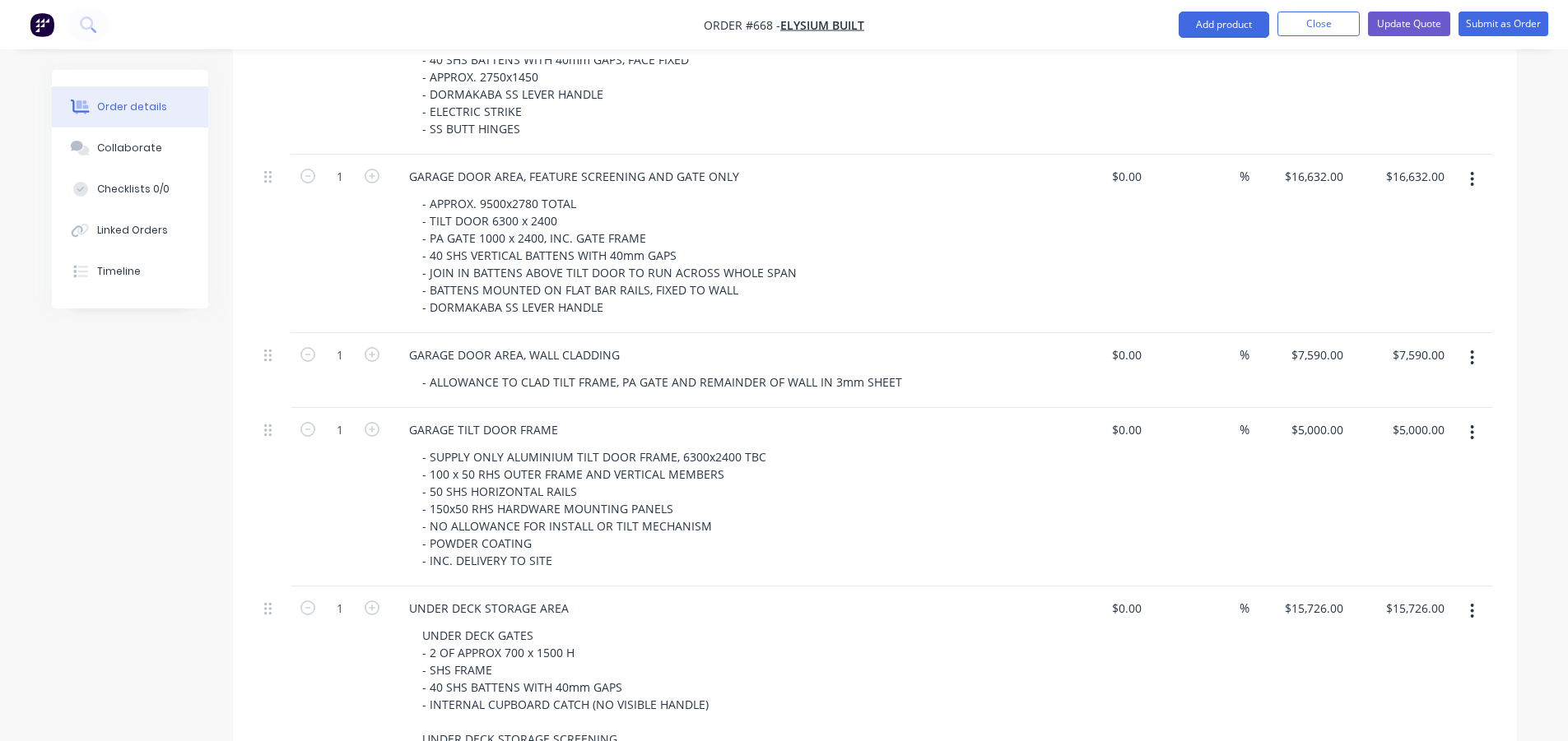
click at [942, 370] on div "- ALLOWANCE TO CLAD TILT FRAME, PA GATE AND REMAINDER OF WALL IN 3mm SHEET" at bounding box center [725, 382] width 632 height 24
click at [1302, 333] on div "7590 $7,590.00" at bounding box center [1300, 370] width 101 height 75
click at [166, 427] on div "Created by Rob Created 24/07/25 Required 24/07/25 Assigned to Add team member X…" at bounding box center [784, 562] width 1465 height 2964
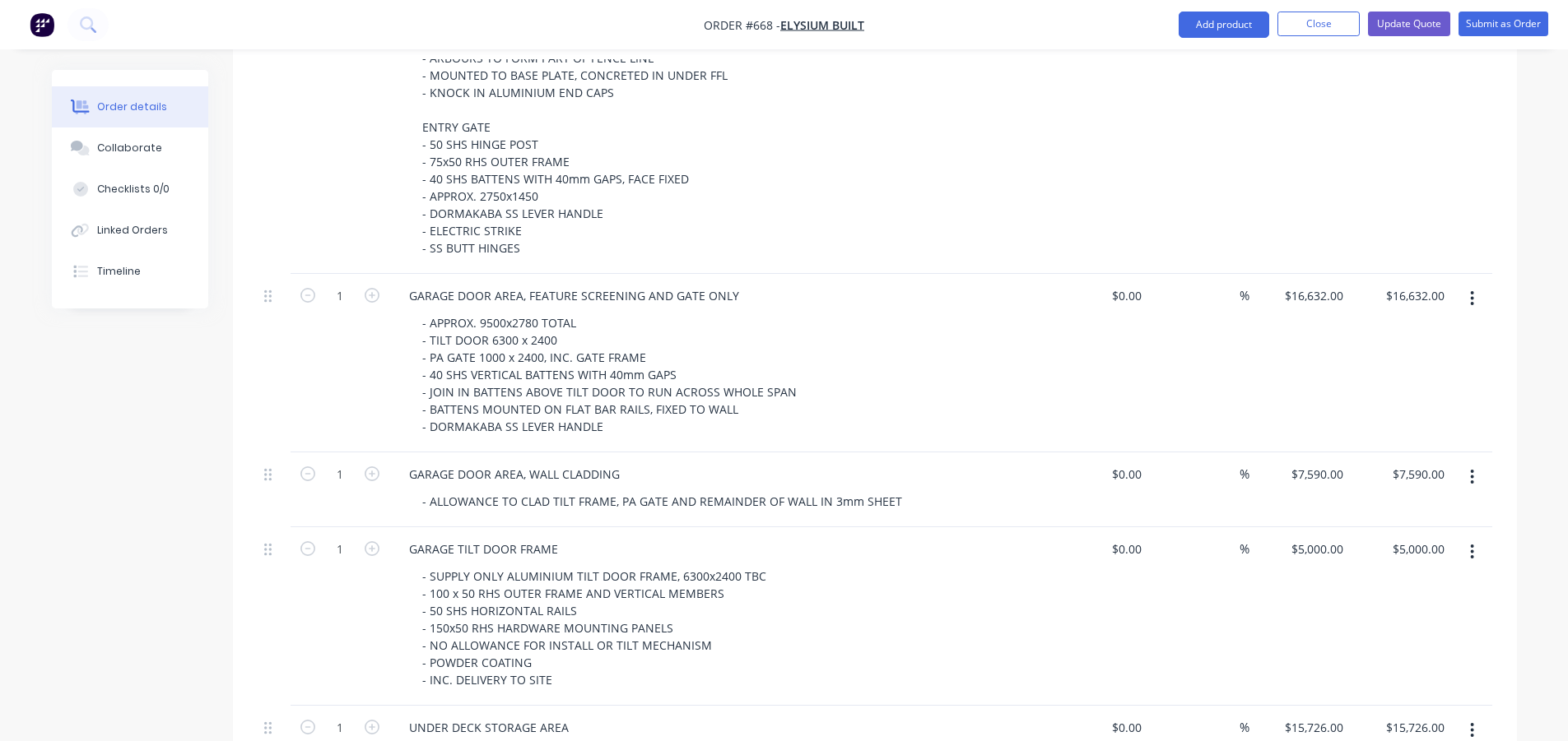
scroll to position [908, 0]
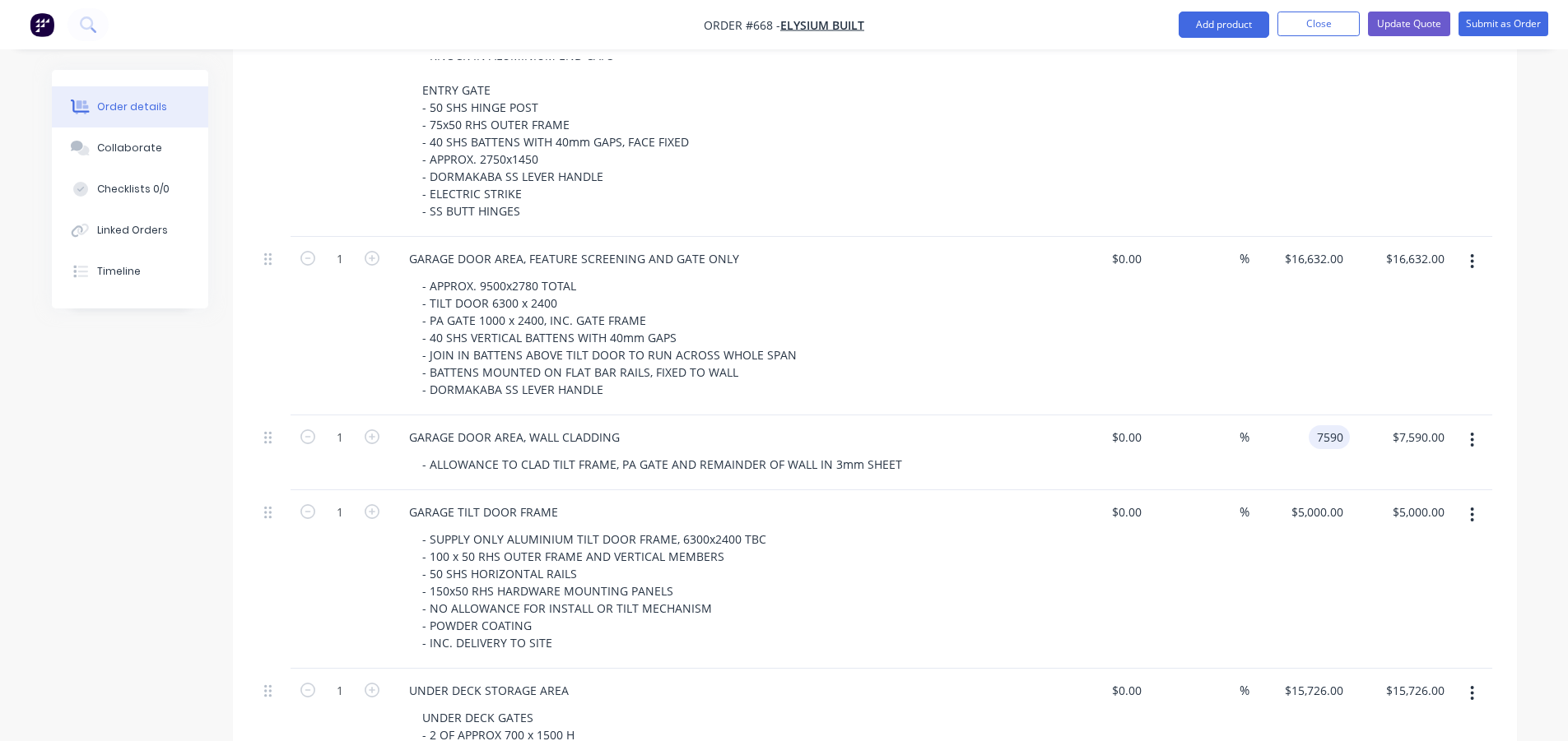
click at [1307, 415] on div "7590 7590" at bounding box center [1300, 452] width 101 height 75
click at [1325, 425] on input "7590" at bounding box center [1331, 437] width 35 height 24
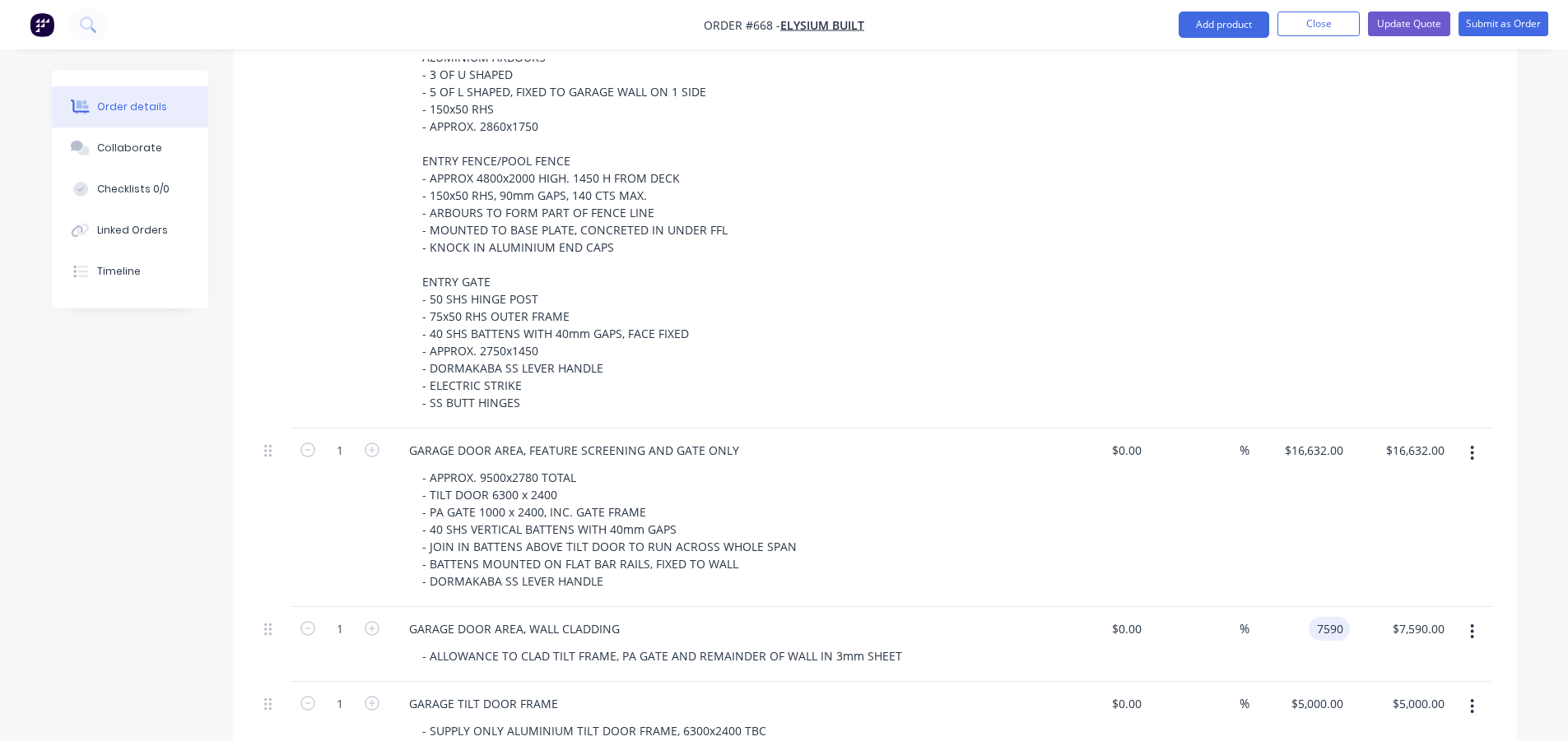
scroll to position [826, 0]
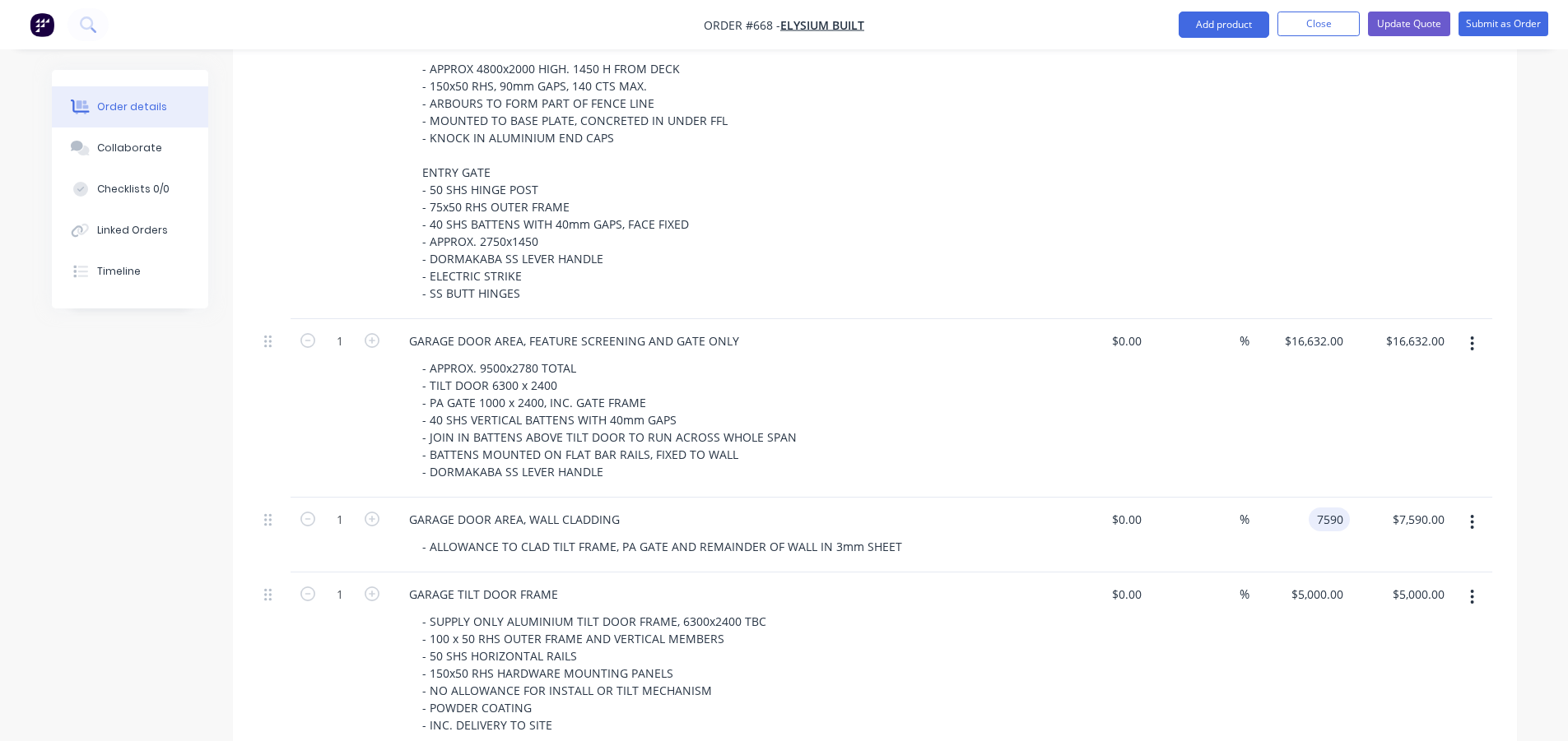
click at [1330, 507] on input "7590" at bounding box center [1331, 520] width 35 height 24
click at [1327, 507] on input "7590" at bounding box center [1331, 520] width 35 height 24
type input "$7,590.00"
click at [181, 592] on div "Created by Rob Created 24/07/25 Required 24/07/25 Assigned to Add team member X…" at bounding box center [784, 726] width 1465 height 2964
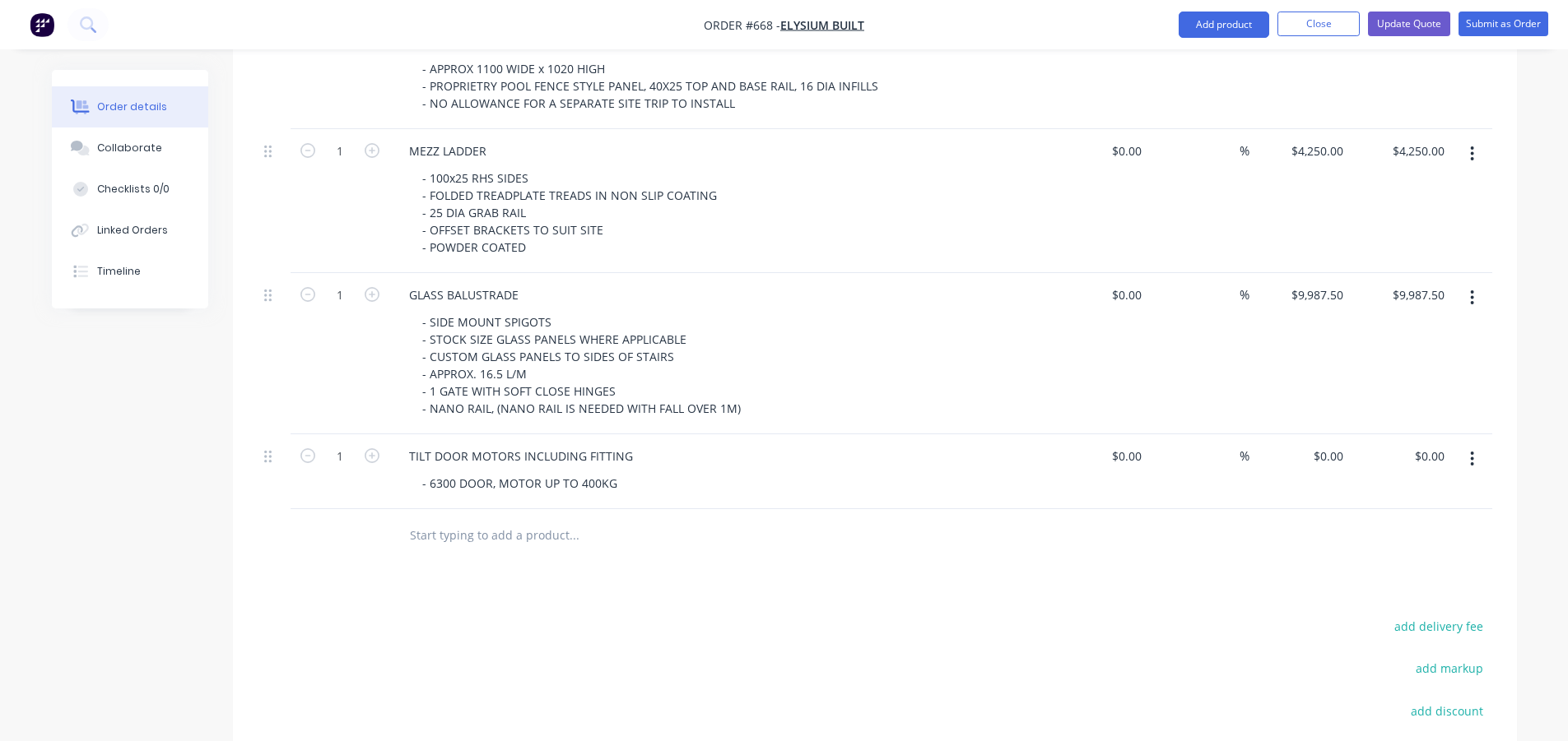
scroll to position [2059, 0]
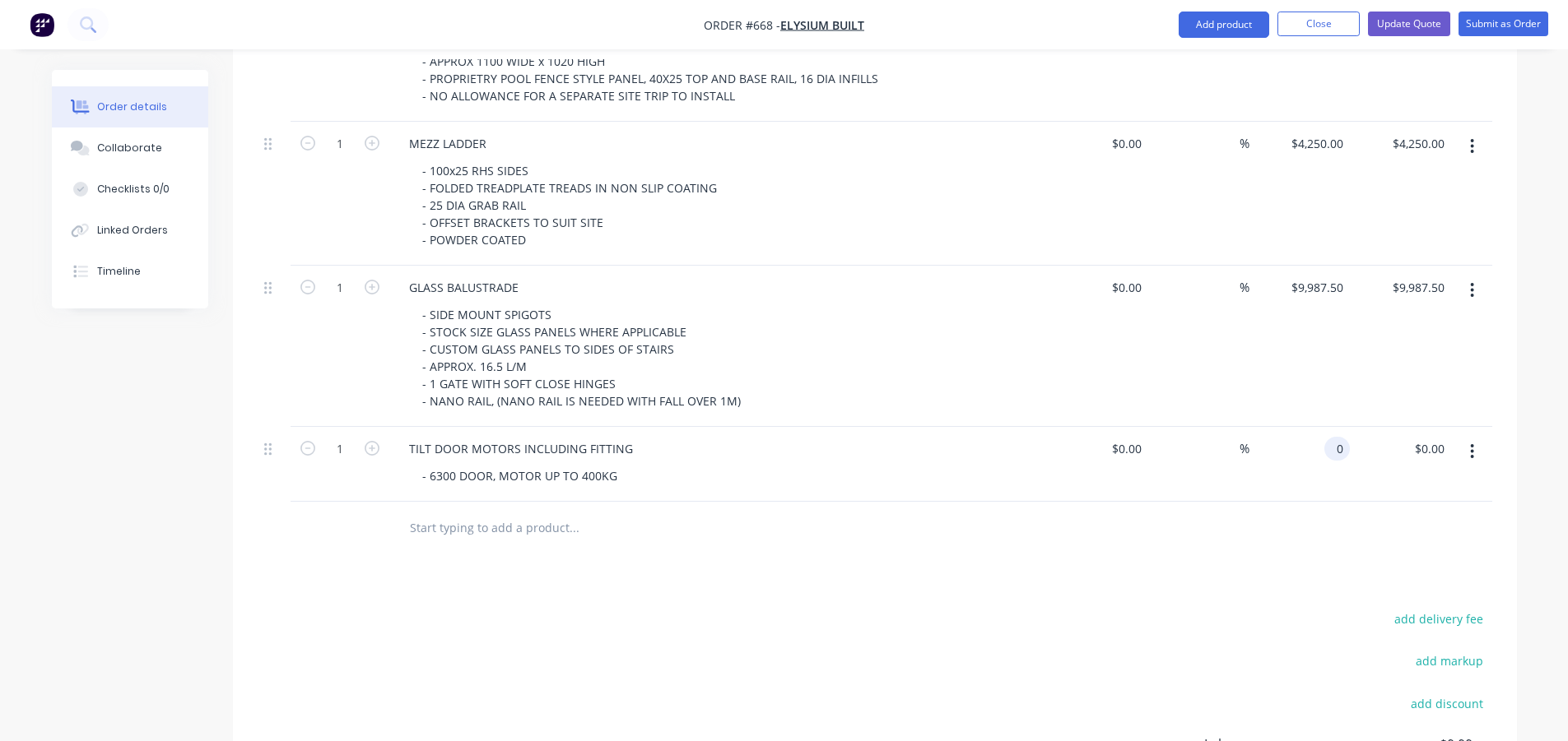
click at [1342, 436] on input "0" at bounding box center [1340, 449] width 19 height 24
type input "$6,922.00"
click at [1470, 442] on icon "button" at bounding box center [1472, 450] width 4 height 18
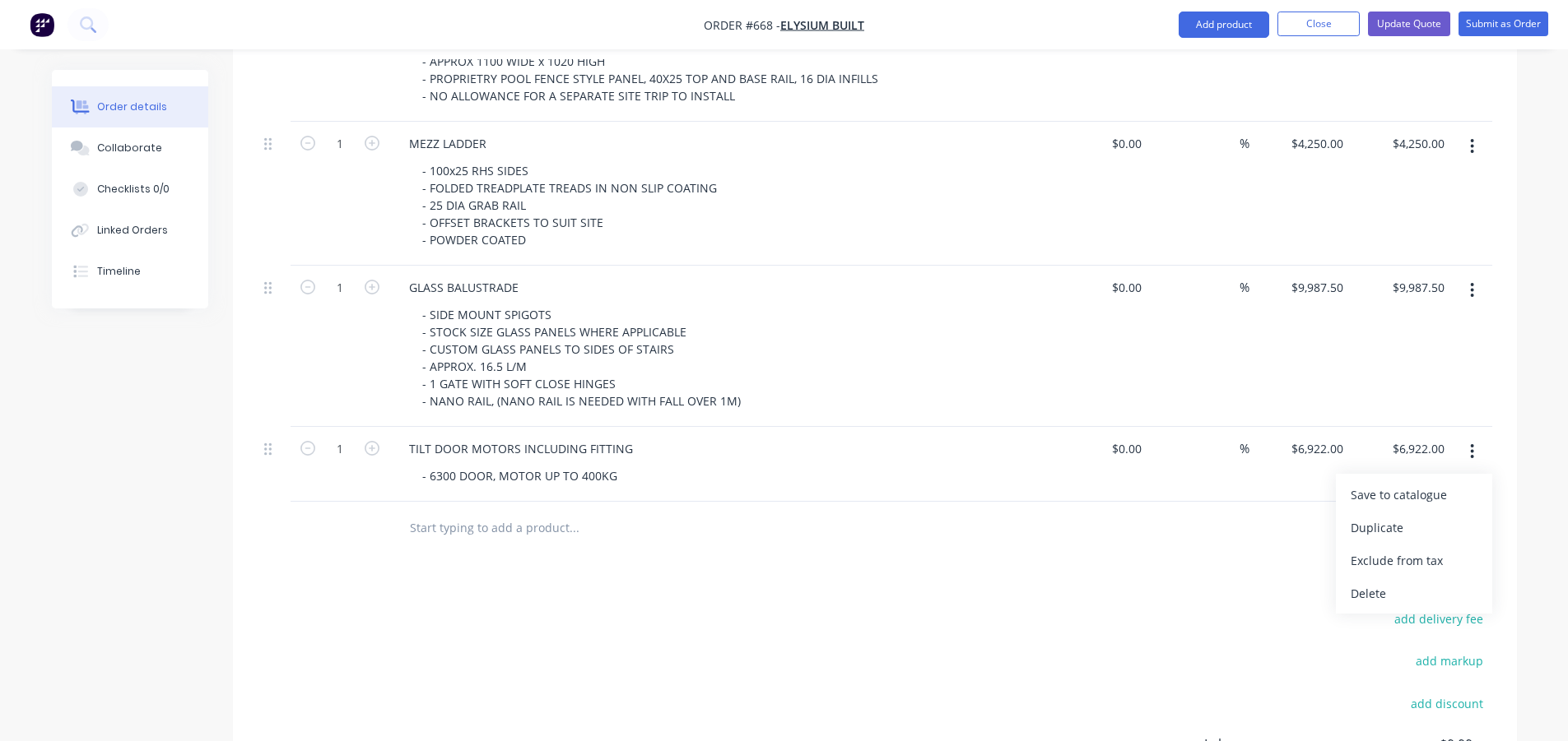
click at [1241, 22] on button "Add product" at bounding box center [1223, 24] width 91 height 26
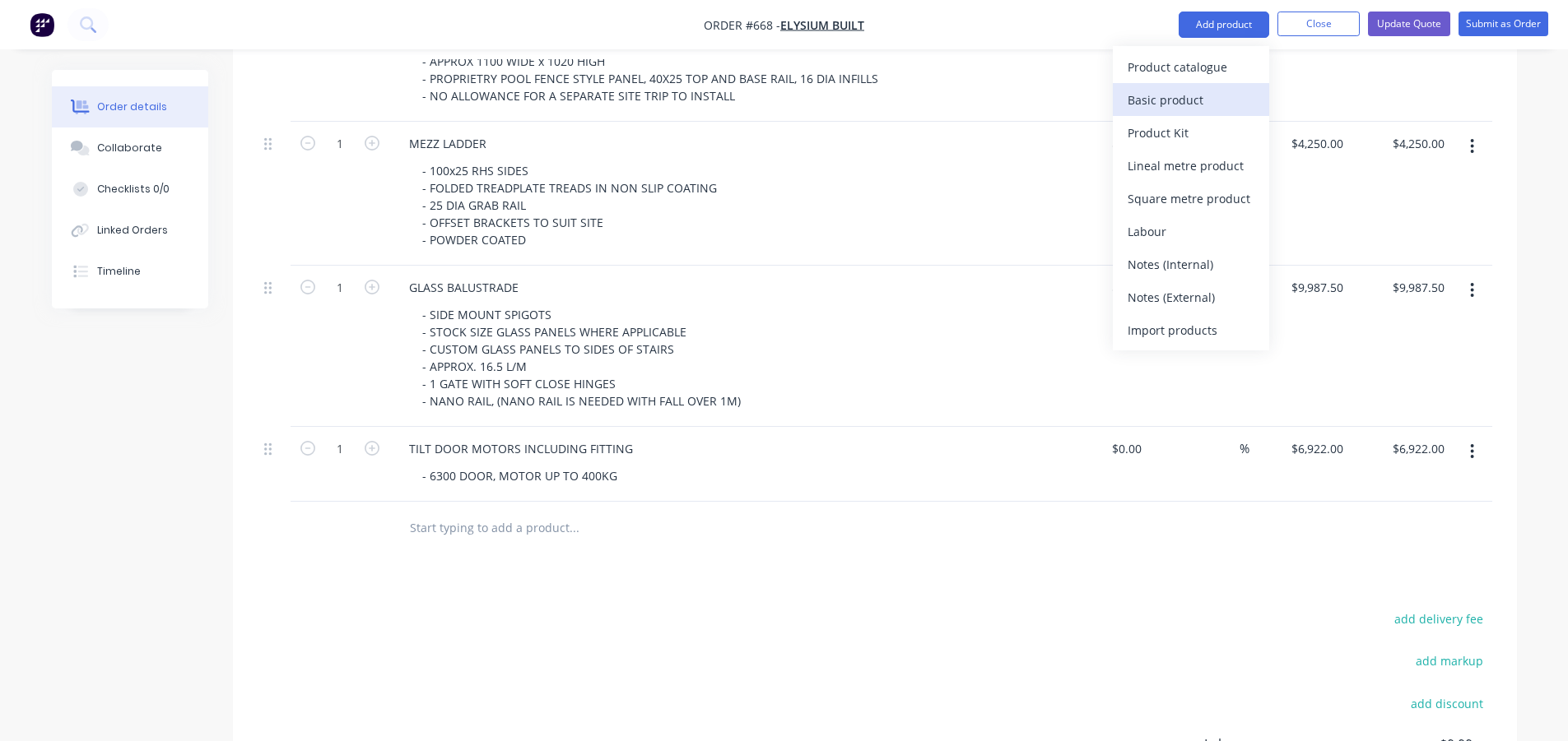
click at [1174, 100] on div "Basic product" at bounding box center [1191, 100] width 127 height 24
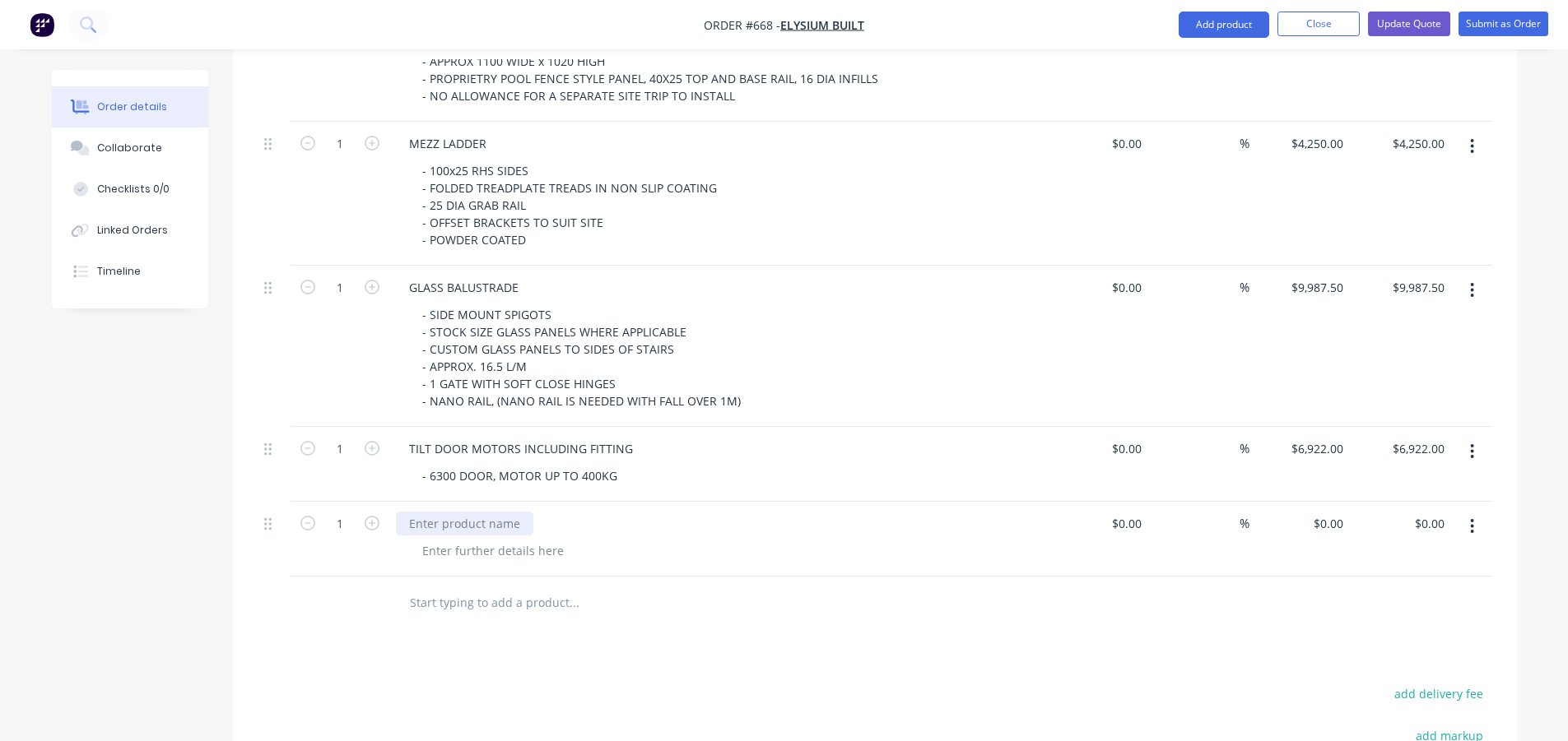
click at [458, 511] on div at bounding box center [464, 523] width 137 height 24
paste div
drag, startPoint x: 525, startPoint y: 450, endPoint x: 526, endPoint y: 465, distance: 15.0
click at [525, 511] on div "FIRE RATED FLASHIND GARAGE TILT DOORS" at bounding box center [527, 523] width 265 height 24
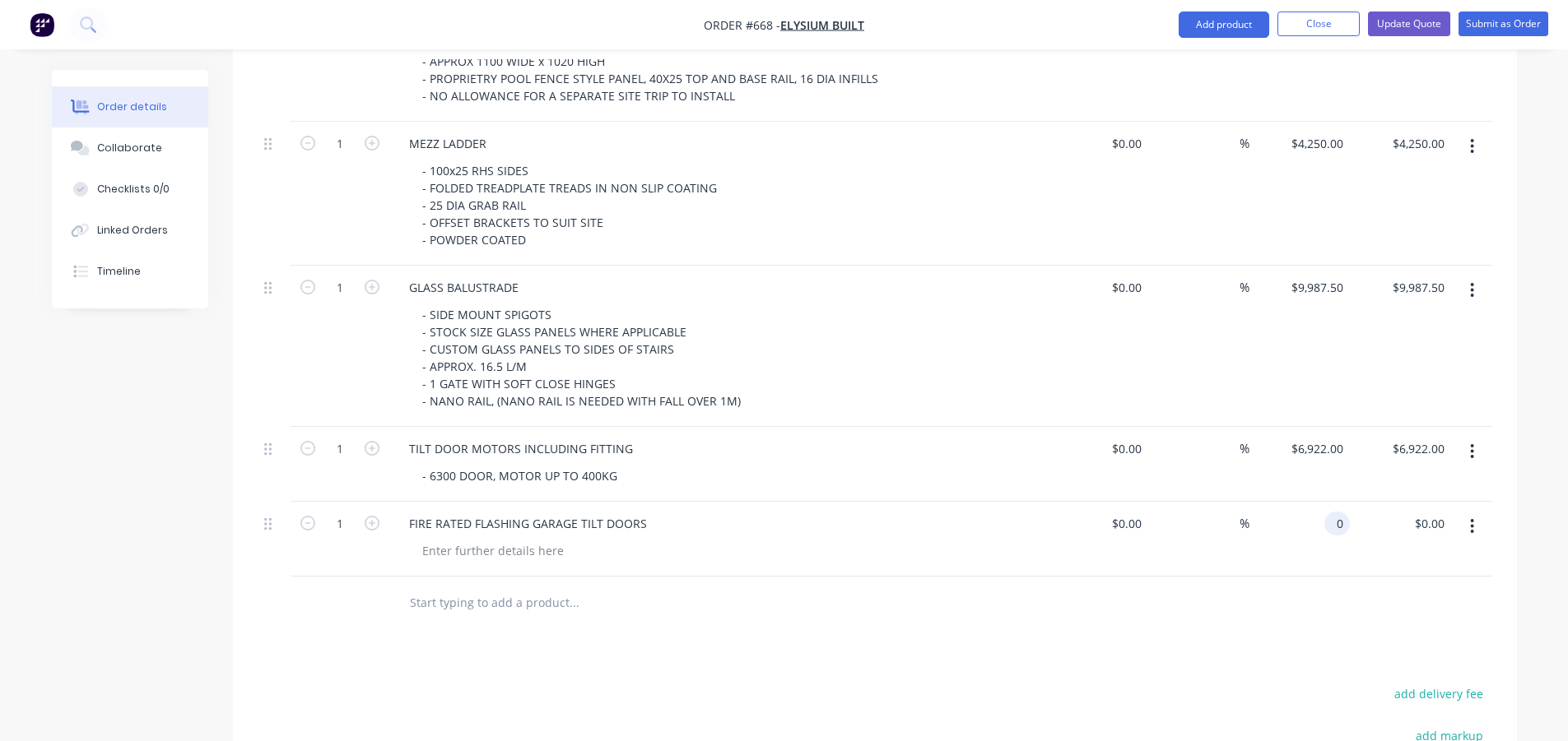
click at [1342, 511] on input "0" at bounding box center [1340, 523] width 19 height 24
type input "$375.00"
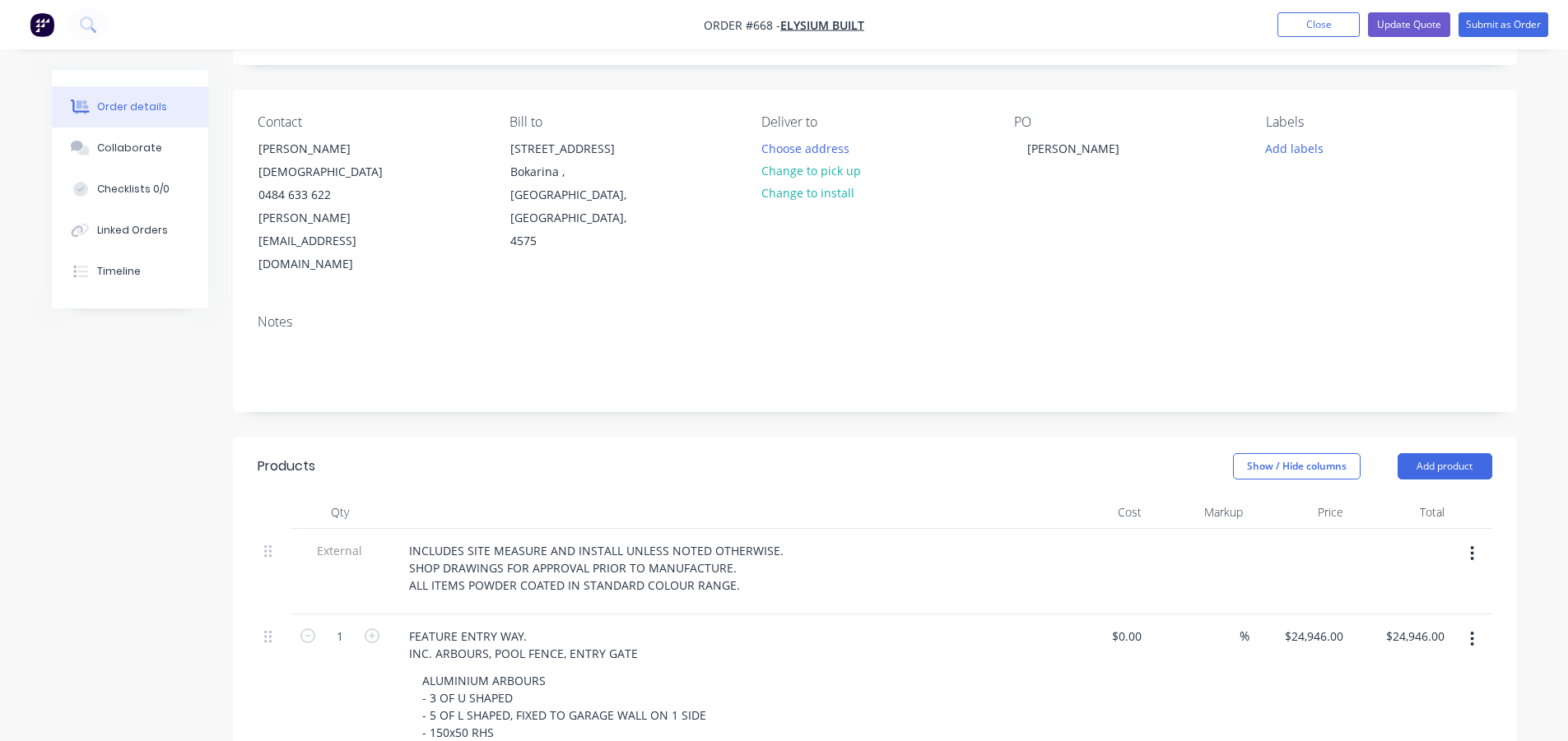
scroll to position [0, 0]
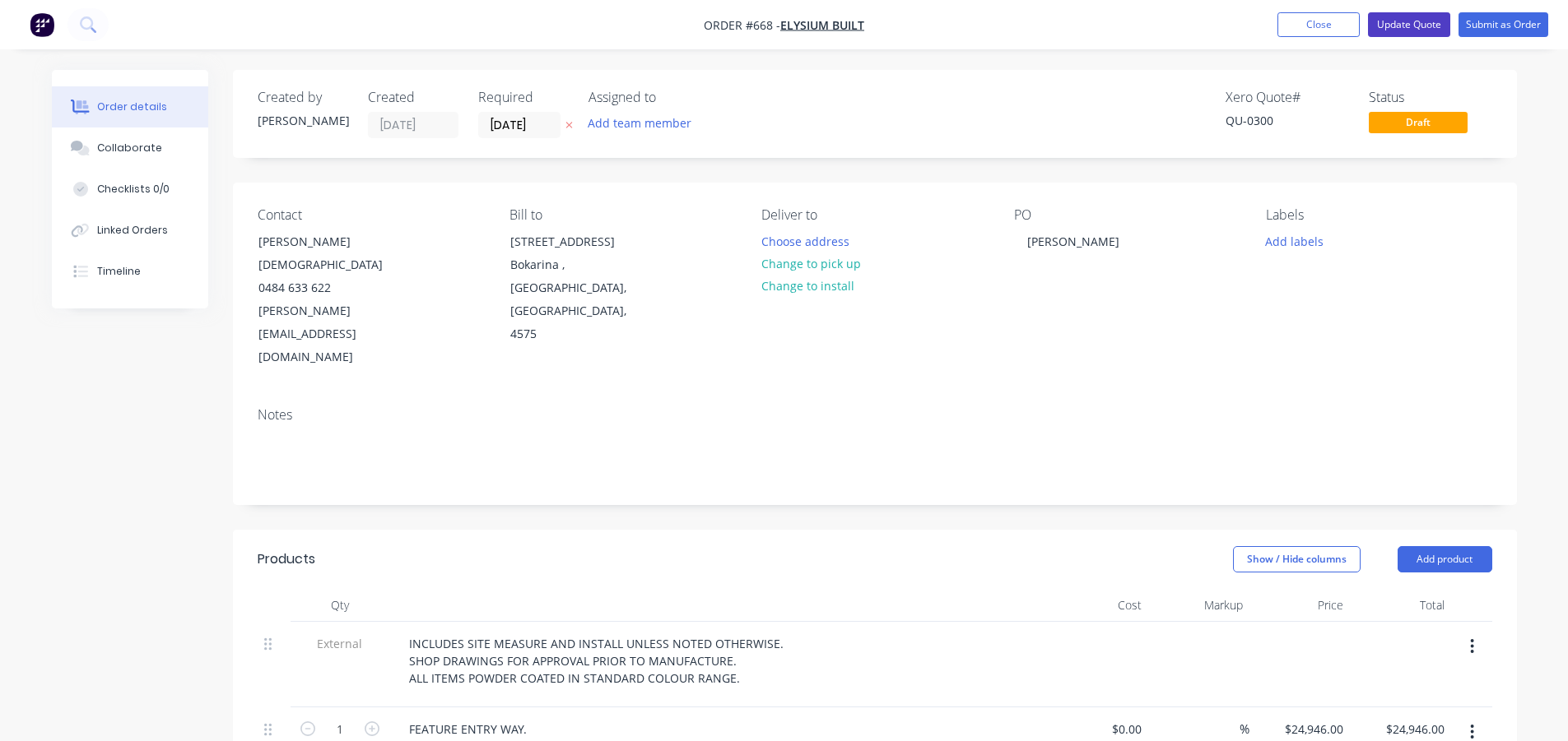
click at [1398, 22] on button "Update Quote" at bounding box center [1409, 24] width 82 height 24
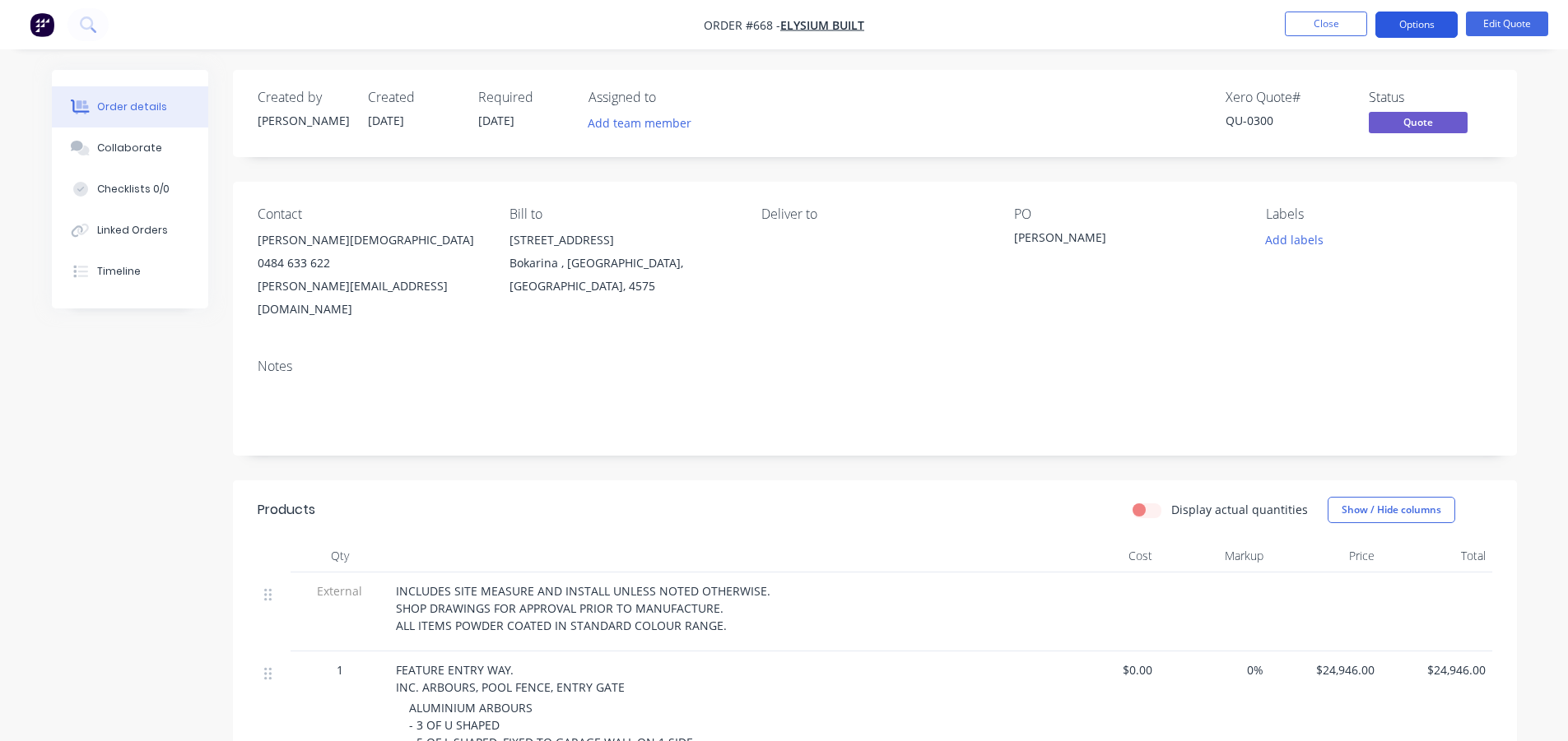
click at [1410, 21] on button "Options" at bounding box center [1417, 24] width 82 height 26
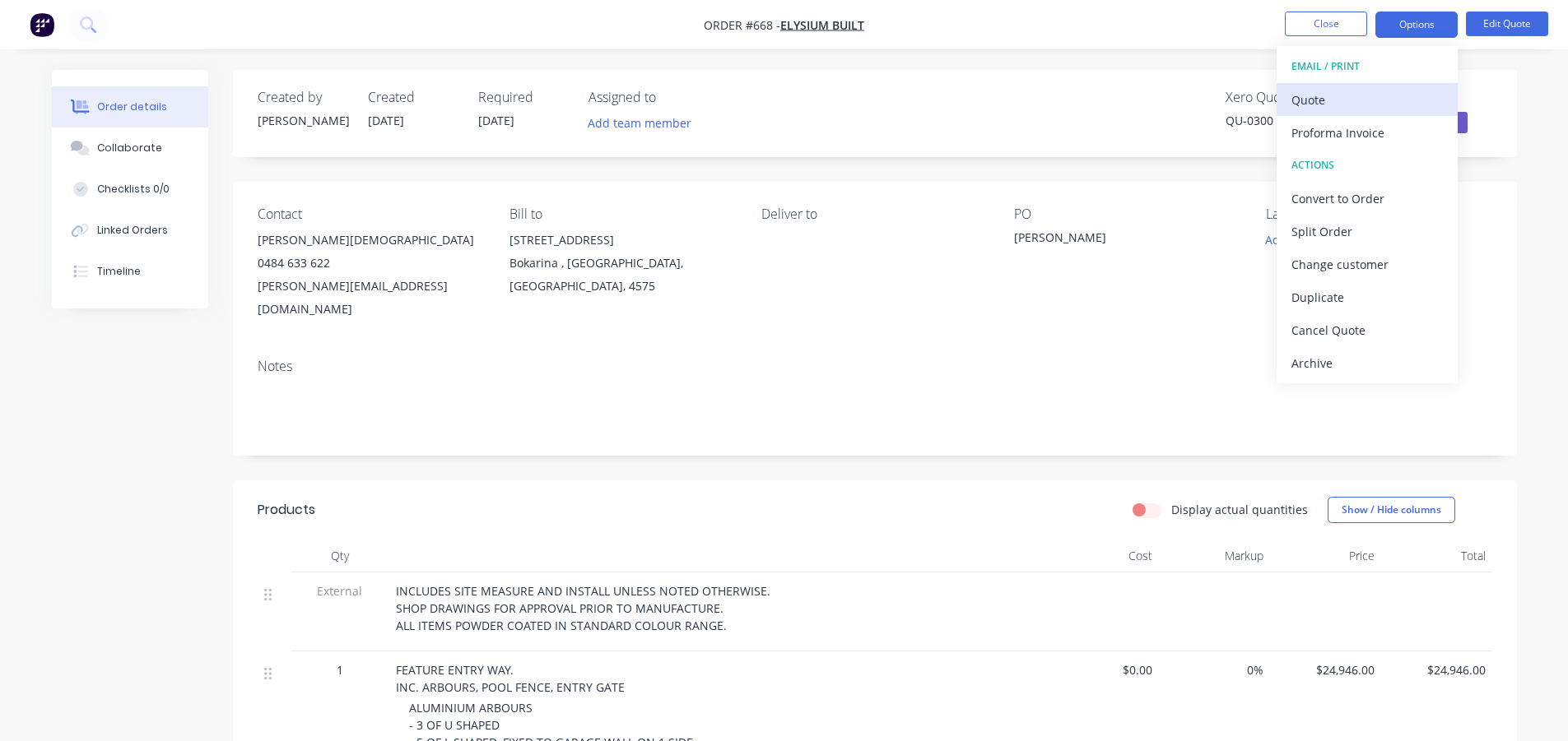
click at [1315, 97] on div "Quote" at bounding box center [1367, 100] width 151 height 24
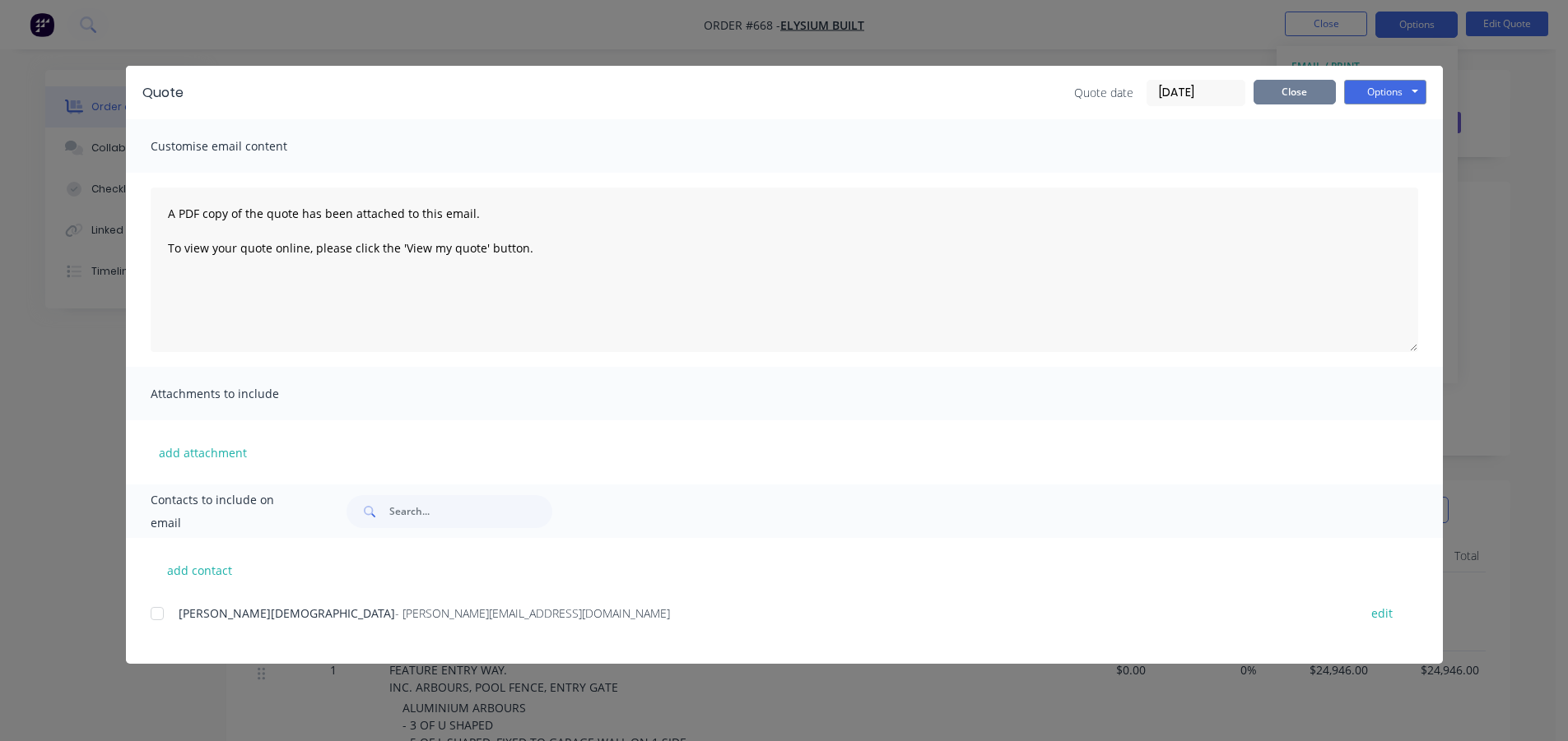
click at [1298, 89] on button "Close" at bounding box center [1294, 92] width 82 height 24
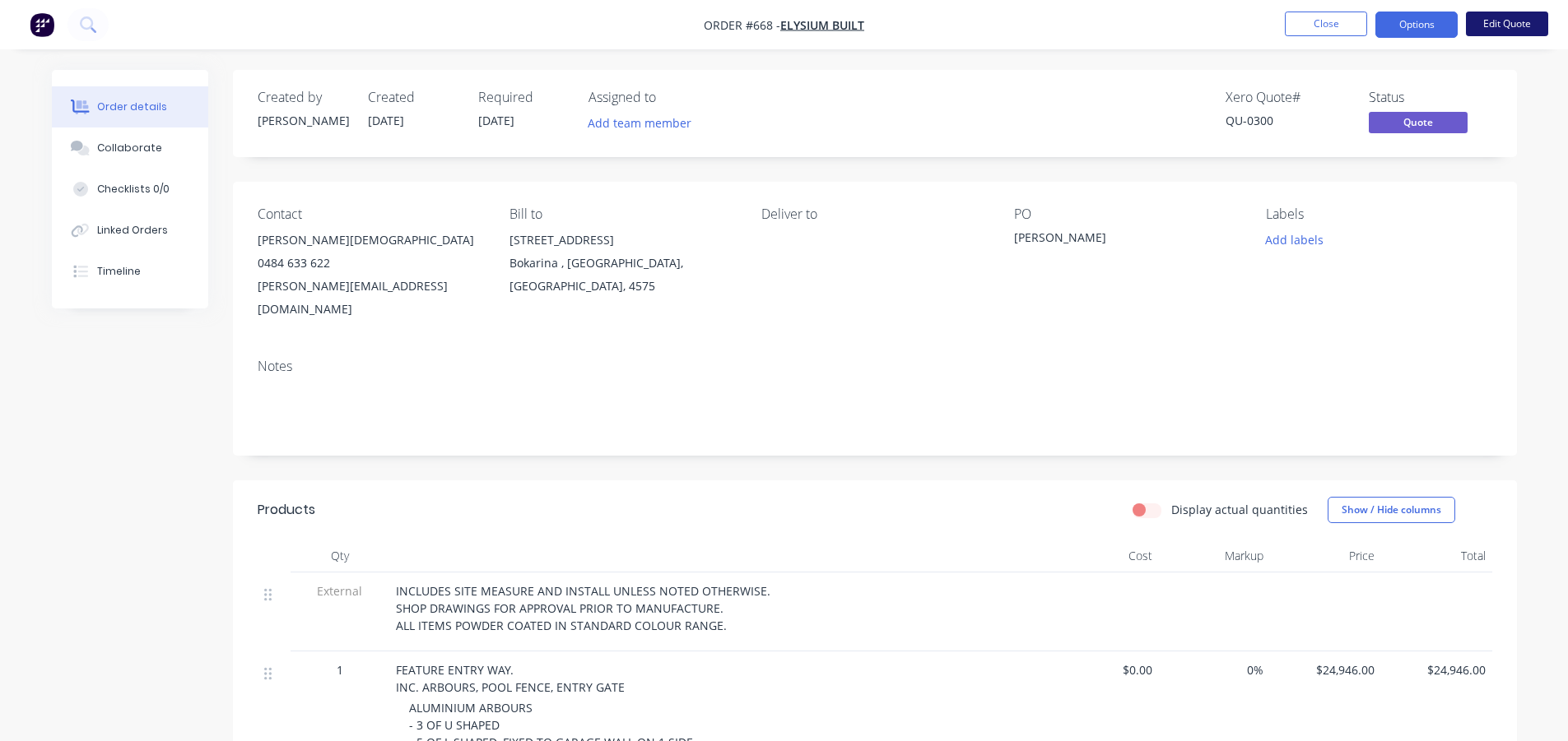
click at [1488, 22] on button "Edit Quote" at bounding box center [1506, 23] width 82 height 24
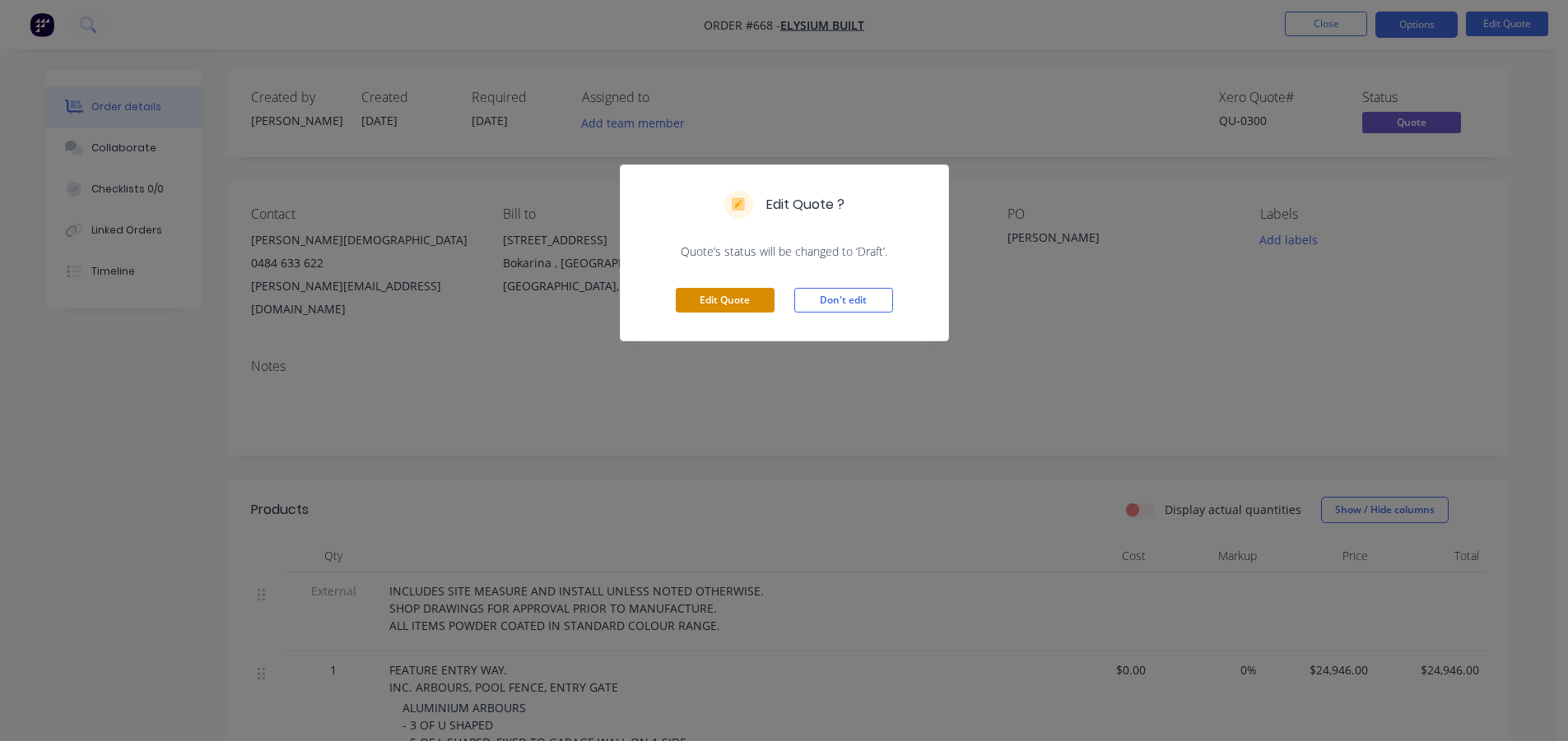
click at [712, 296] on button "Edit Quote" at bounding box center [726, 300] width 99 height 24
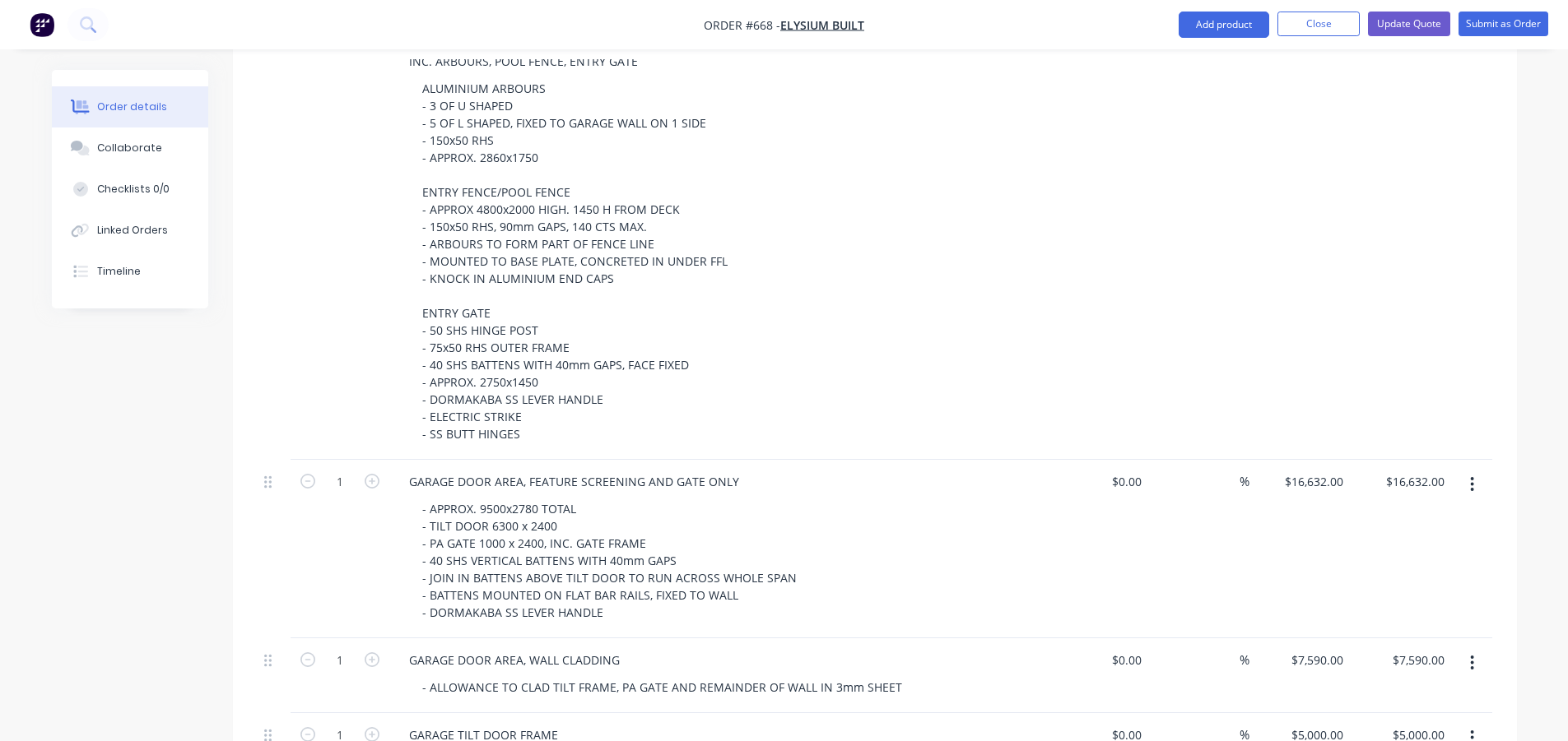
scroll to position [905, 0]
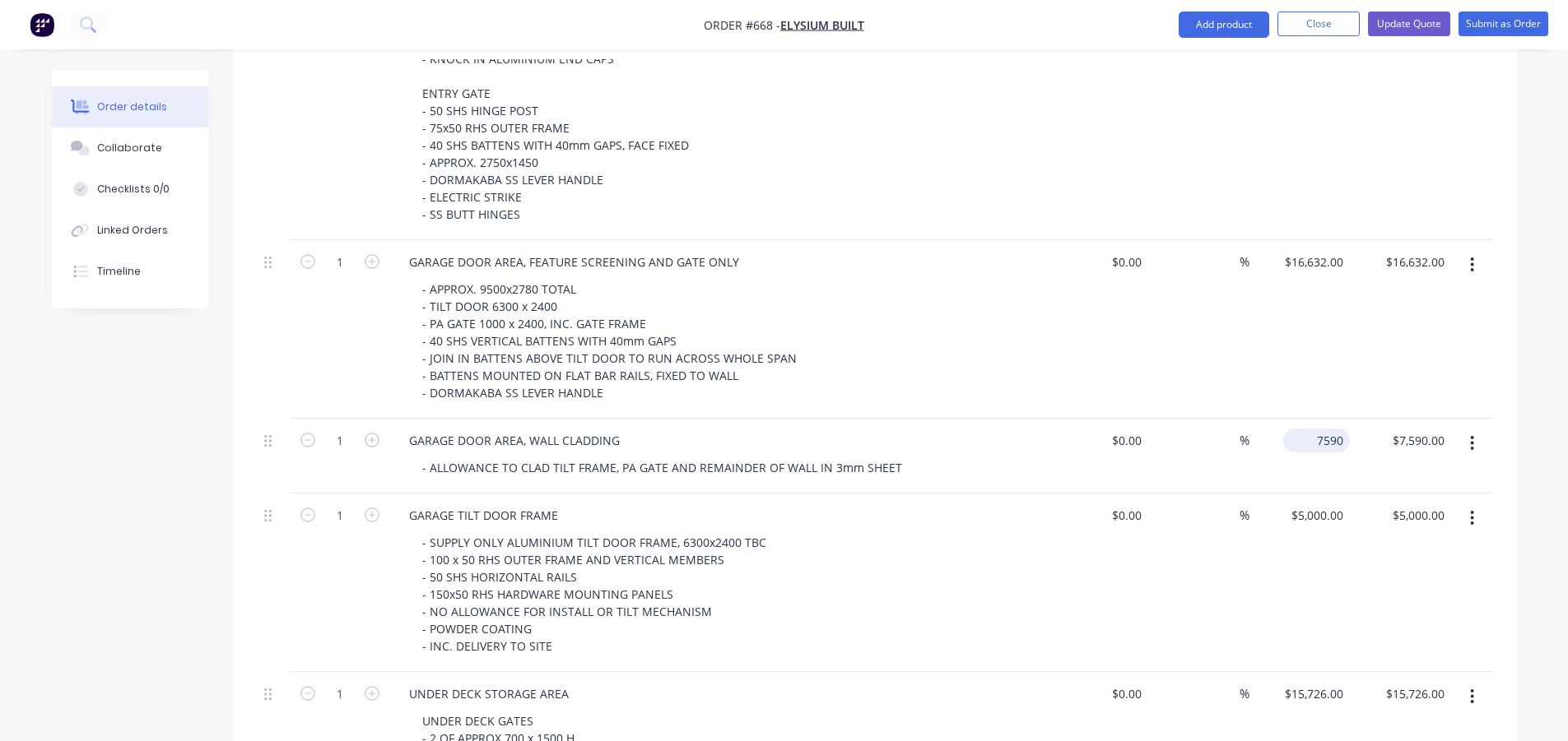
click at [1301, 419] on div "7590 $7,590.00" at bounding box center [1300, 456] width 101 height 75
type input "$8,790.00"
click at [108, 509] on div "Created by Rob Created 24/07/25 Required 24/07/25 Assigned to Add team member X…" at bounding box center [784, 685] width 1465 height 3039
click at [1417, 21] on button "Update Quote" at bounding box center [1409, 23] width 82 height 24
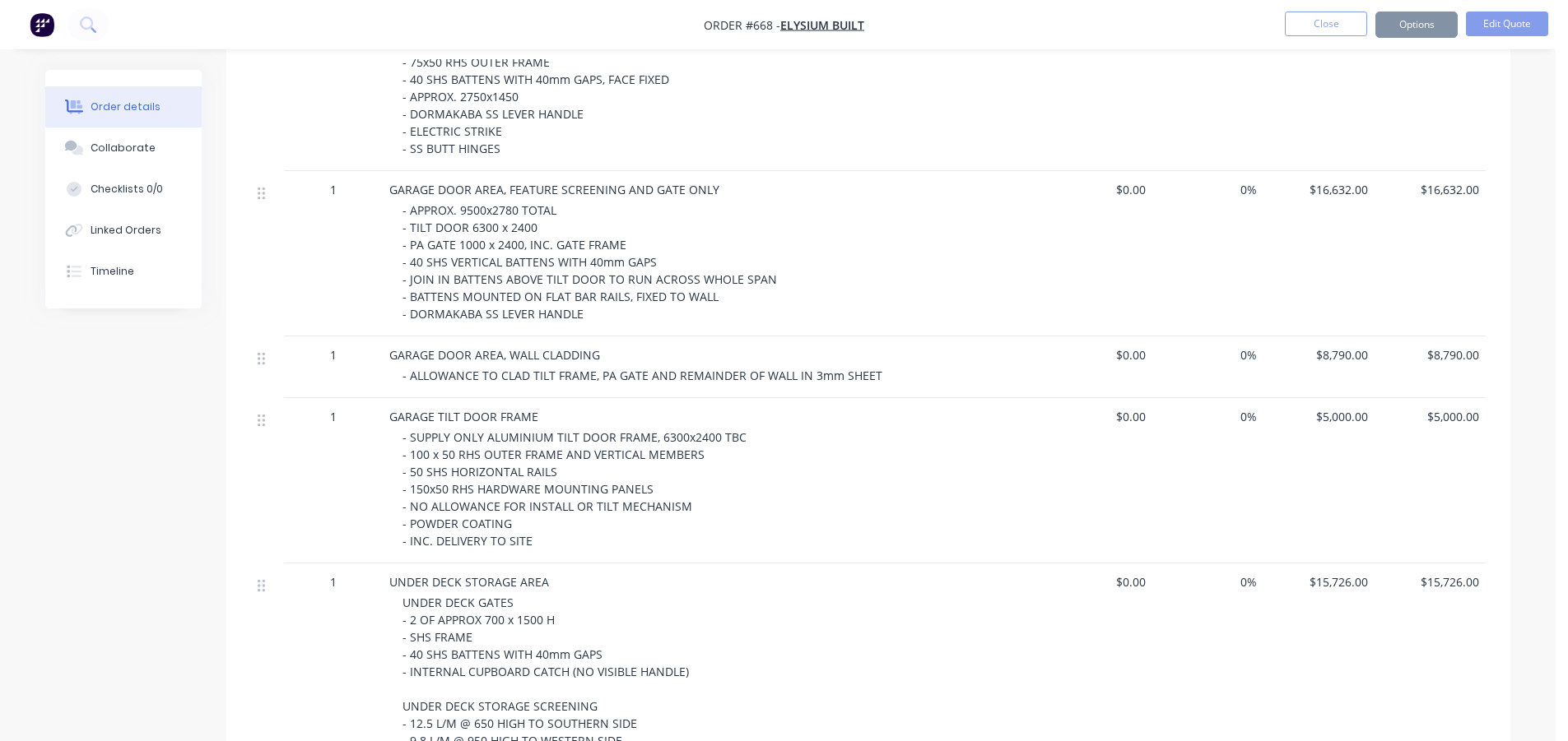
scroll to position [0, 0]
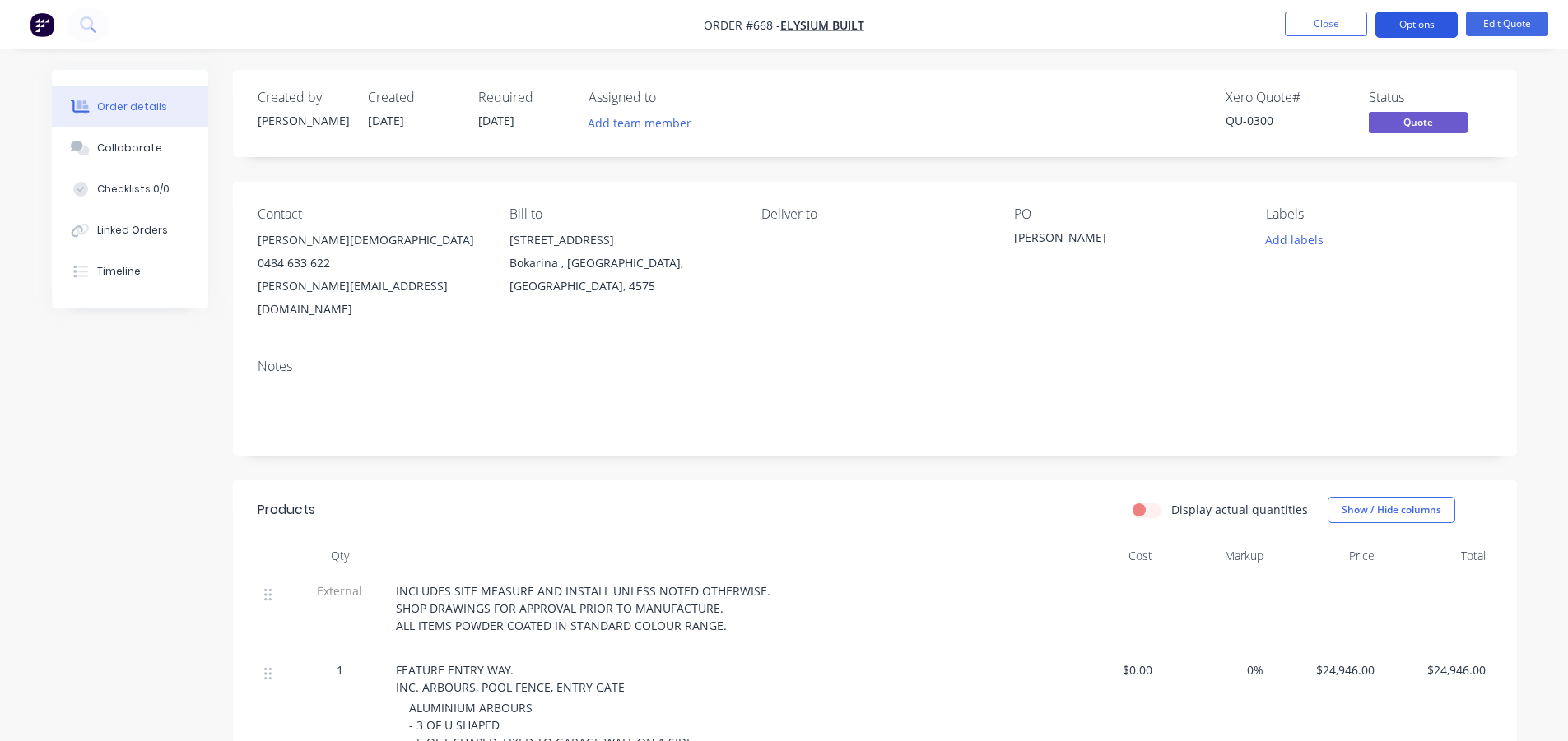
click at [1396, 16] on button "Options" at bounding box center [1417, 24] width 82 height 26
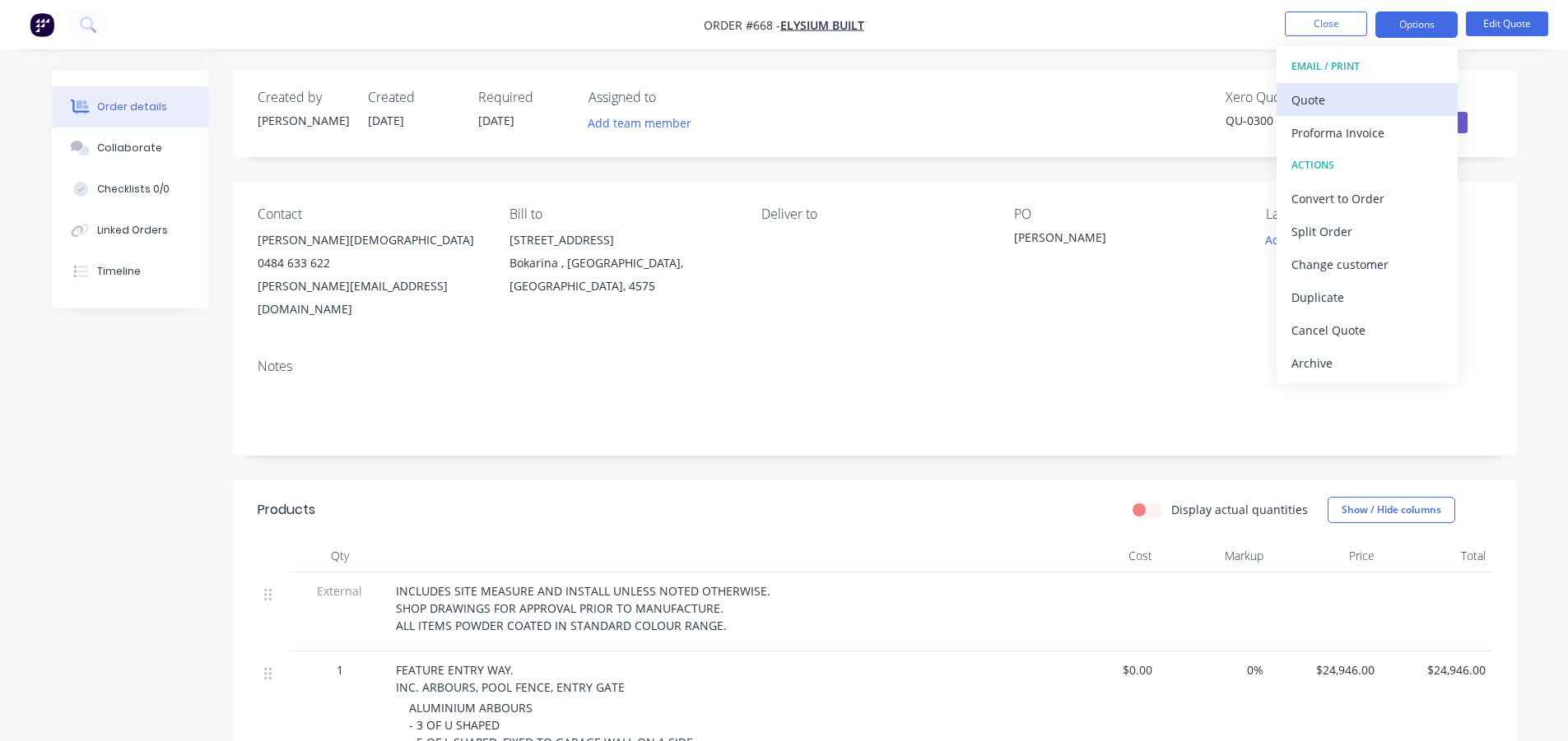
click at [1324, 100] on div "Quote" at bounding box center [1367, 100] width 151 height 24
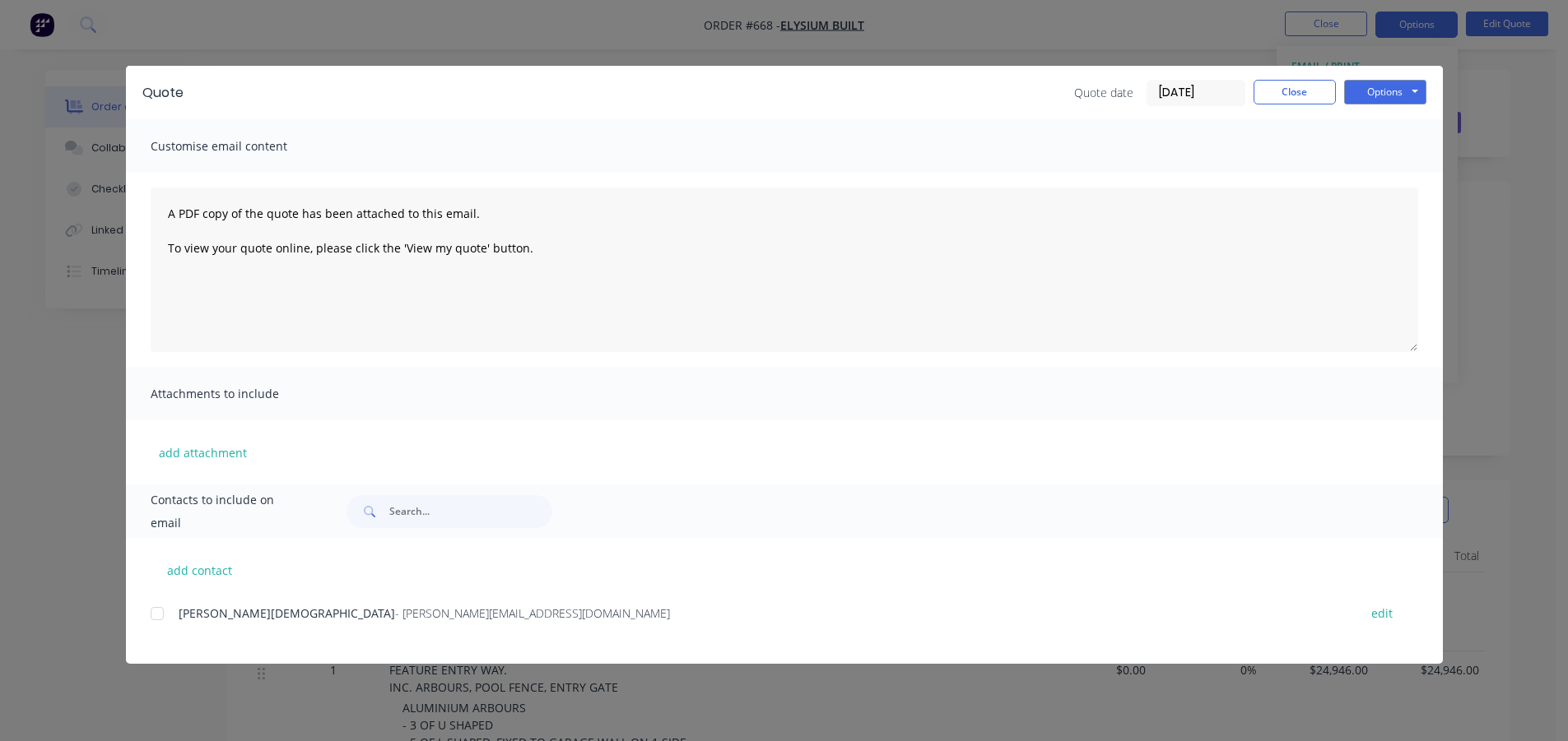
click at [162, 614] on div at bounding box center [156, 613] width 33 height 33
click at [165, 216] on textarea "A PDF copy of the quote has been attached to this email. To view your quote onl…" at bounding box center [784, 270] width 1267 height 164
type textarea "A PDF copy of the quote has been attached to this email. To view your quote onl…"
click at [1355, 88] on button "Options" at bounding box center [1385, 92] width 82 height 24
click at [1379, 149] on button "Print" at bounding box center [1396, 148] width 106 height 27
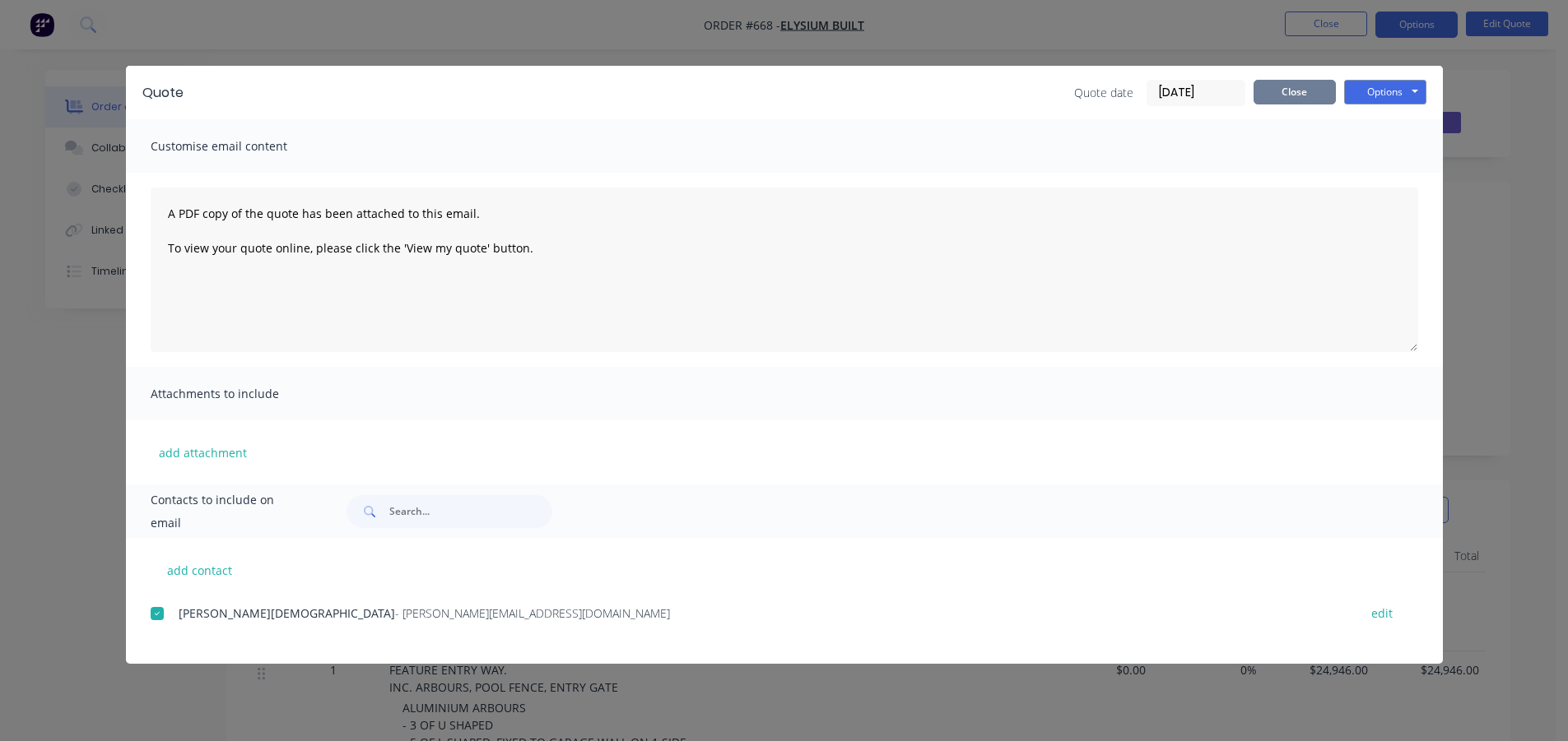
click at [1287, 86] on button "Close" at bounding box center [1294, 92] width 82 height 24
